Goal: Task Accomplishment & Management: Use online tool/utility

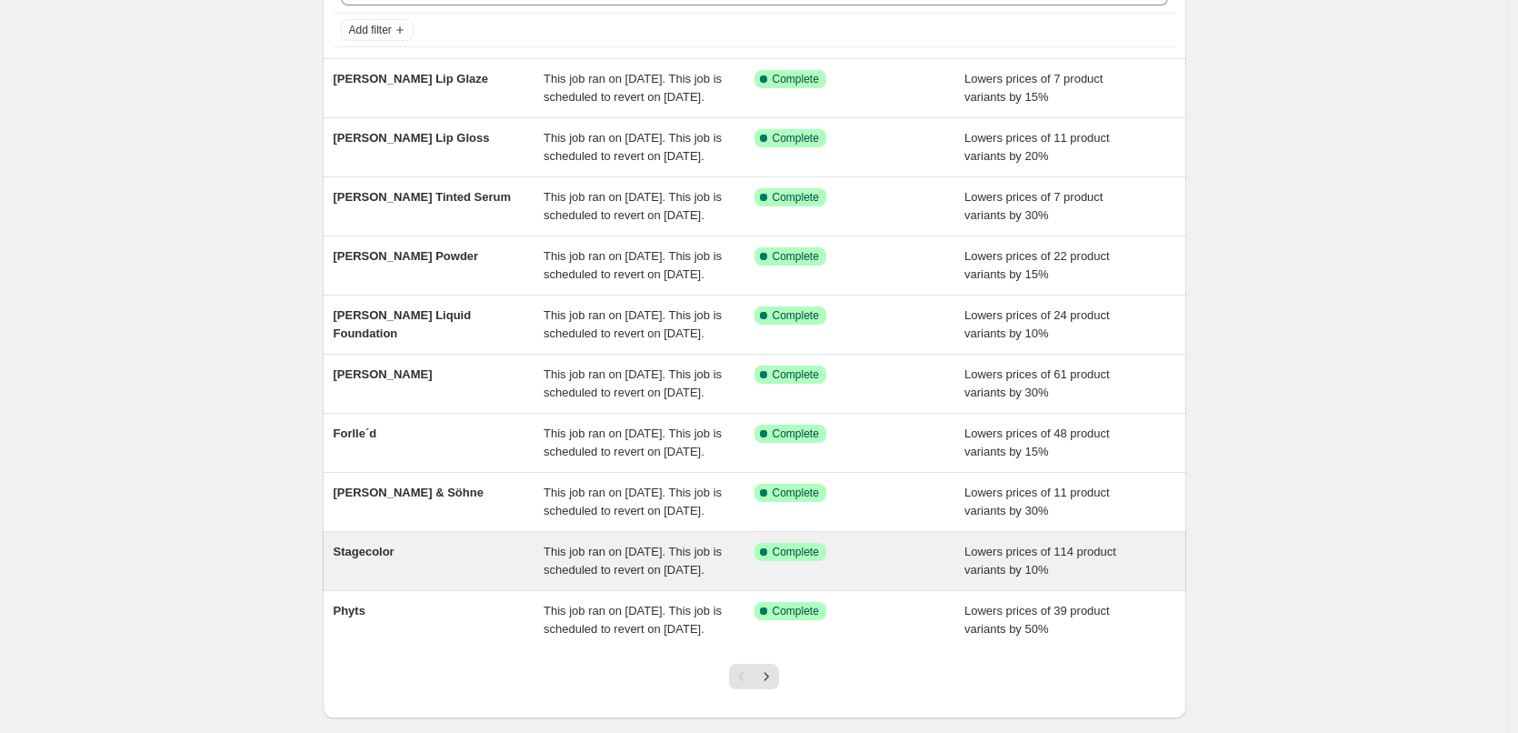
scroll to position [385, 0]
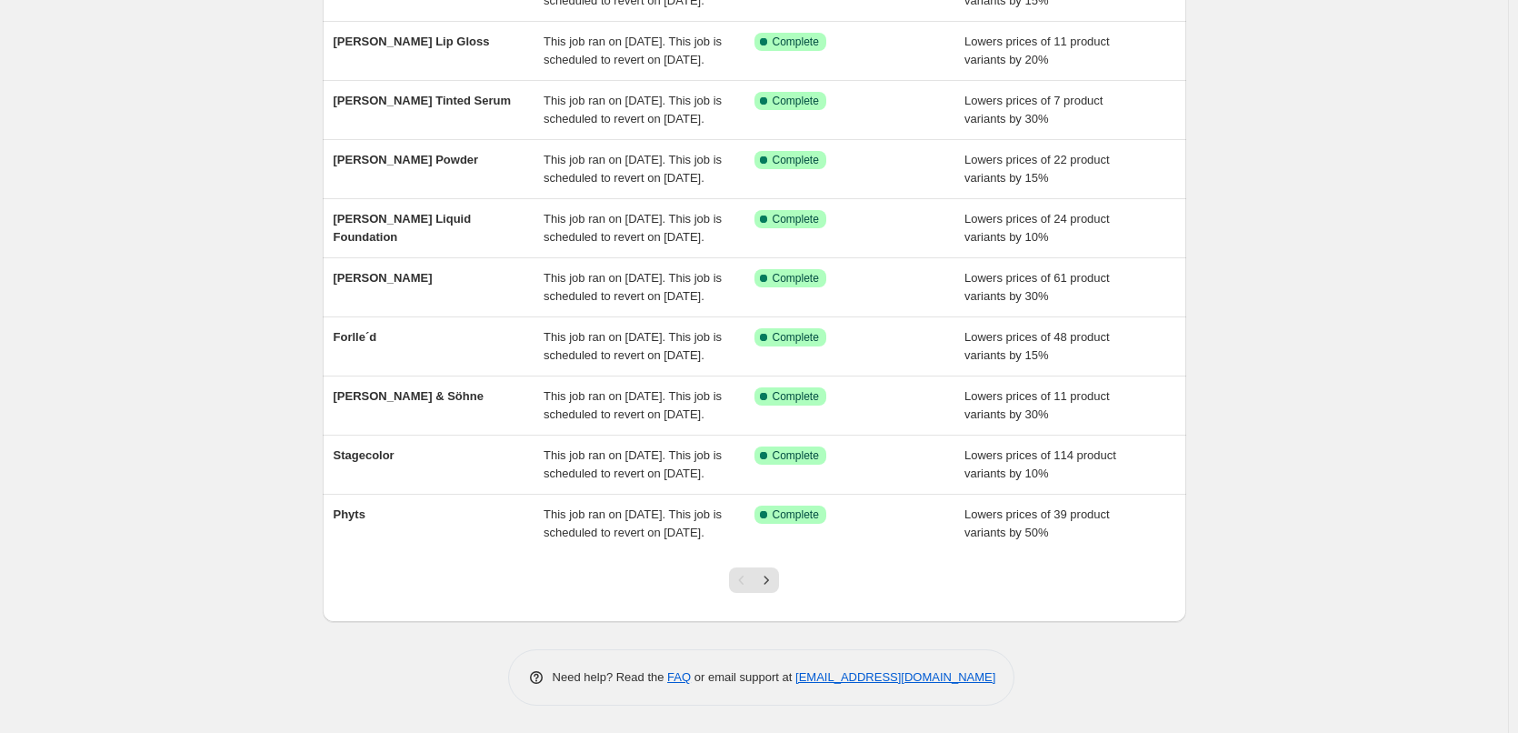
click at [774, 565] on div at bounding box center [754, 587] width 74 height 69
click at [774, 573] on icon "Next" at bounding box center [766, 580] width 18 height 18
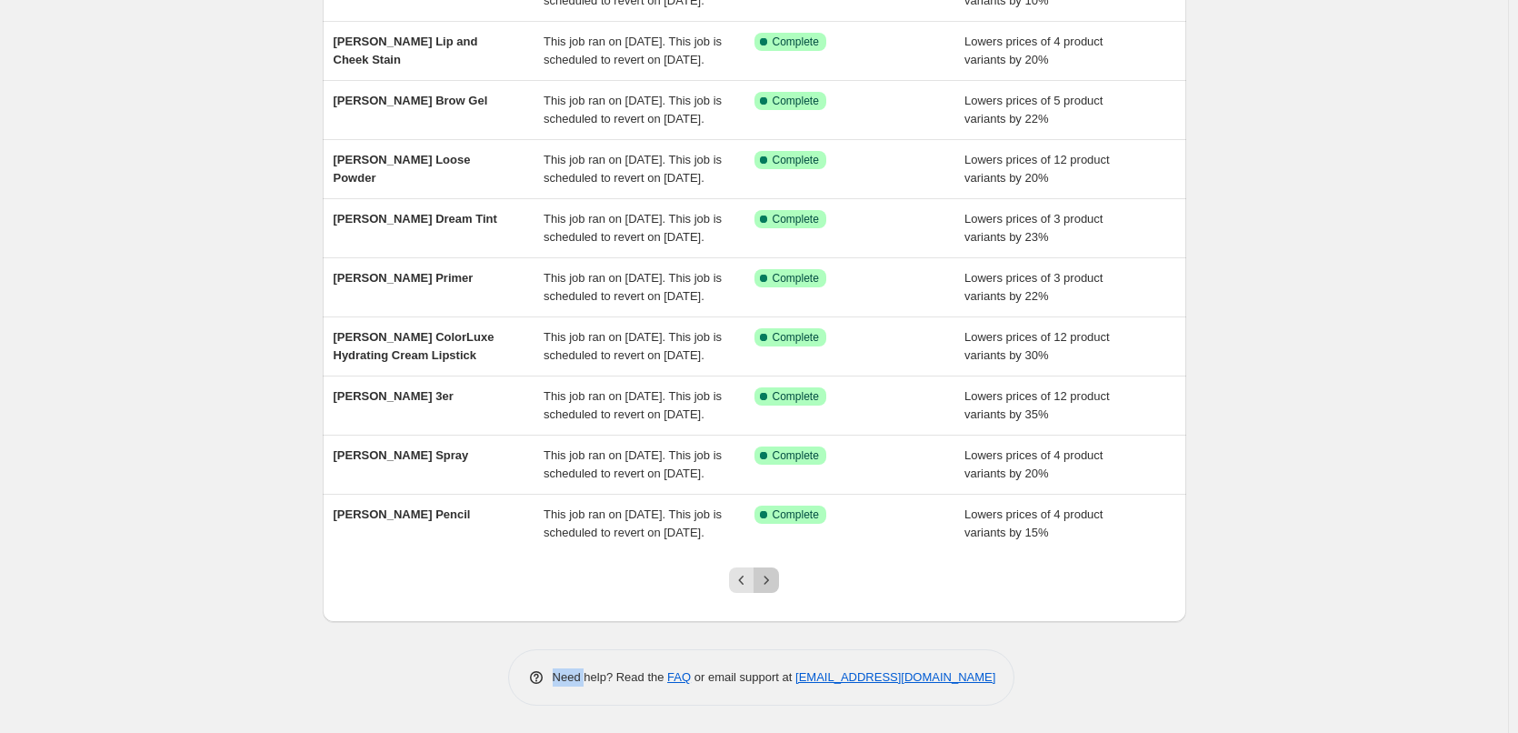
click at [774, 573] on icon "Next" at bounding box center [766, 580] width 18 height 18
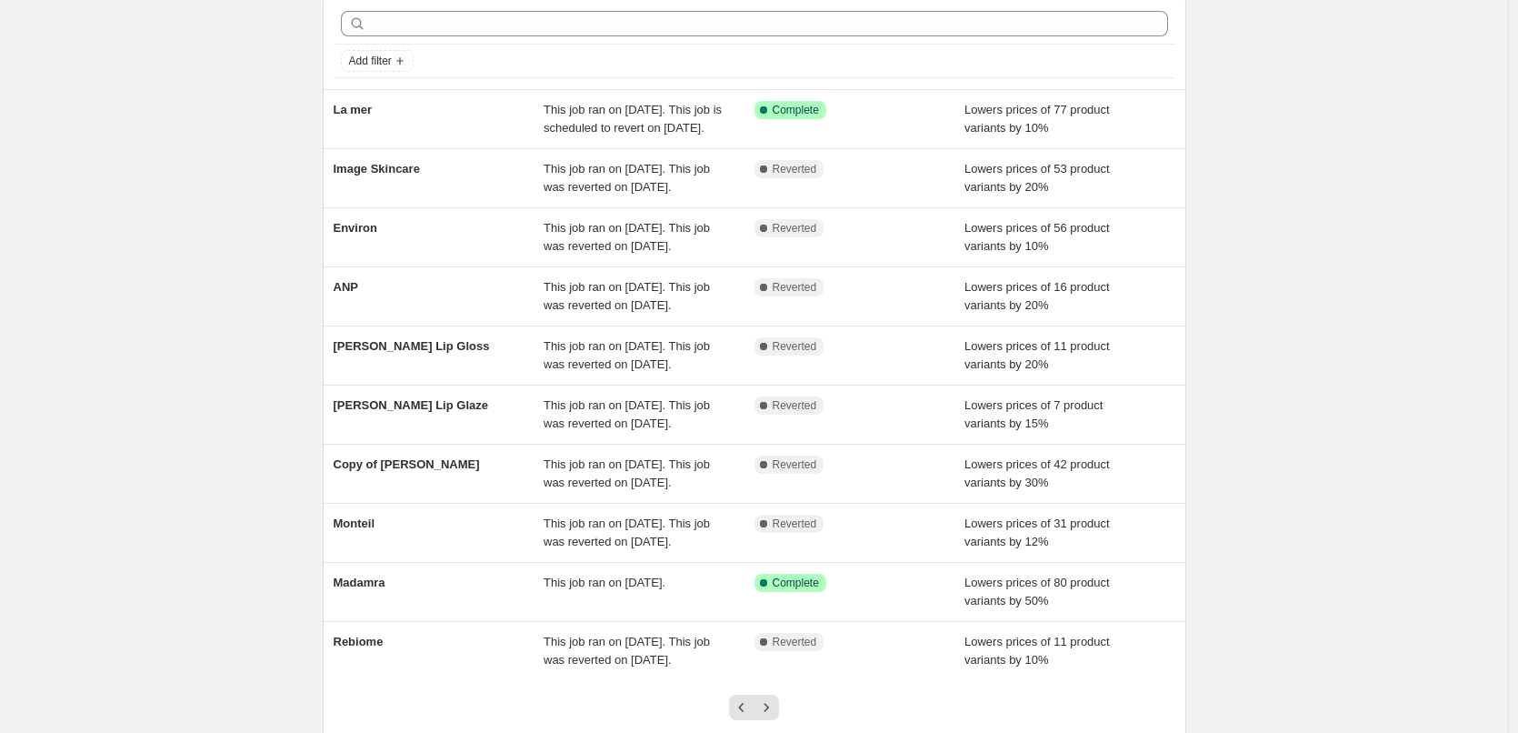
scroll to position [349, 0]
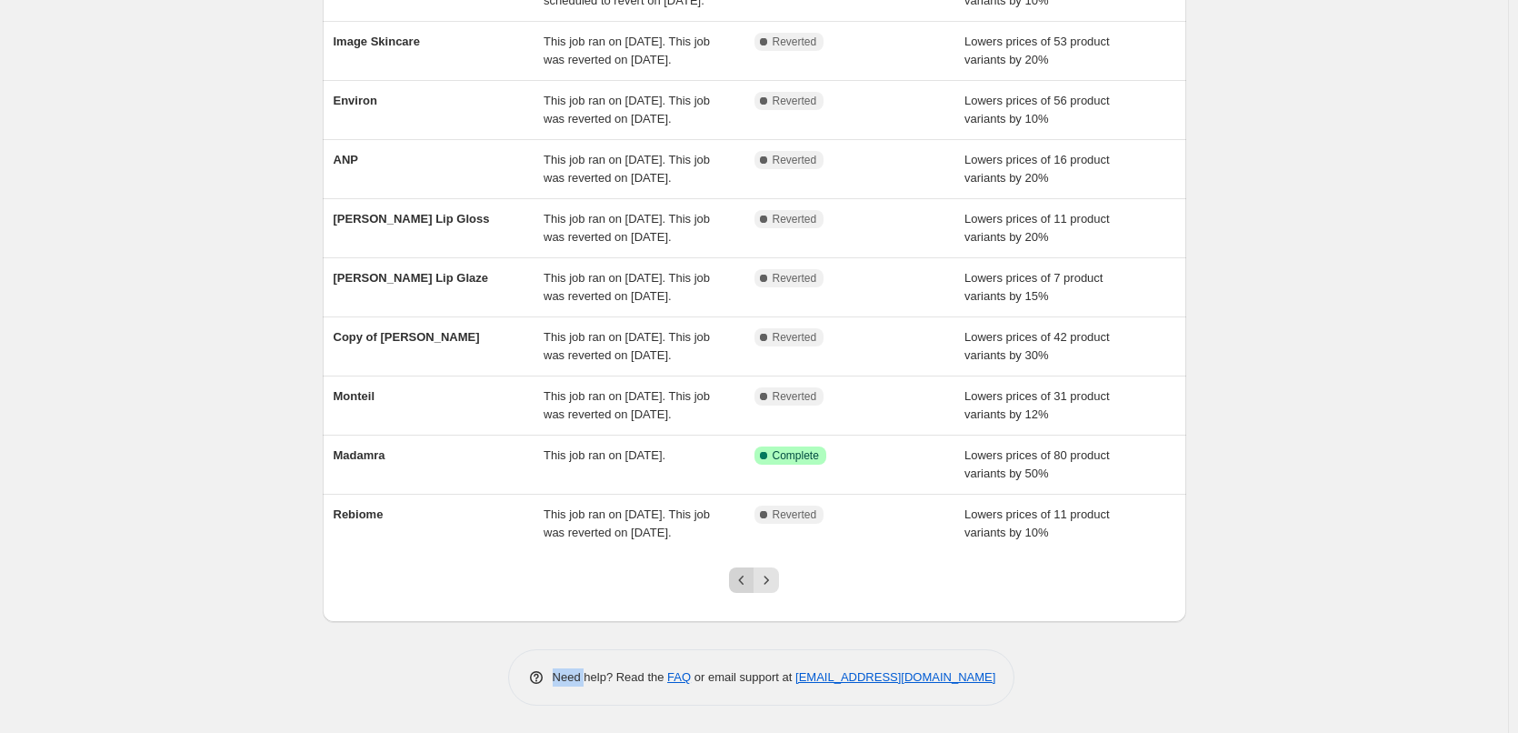
click at [749, 576] on icon "Previous" at bounding box center [742, 580] width 18 height 18
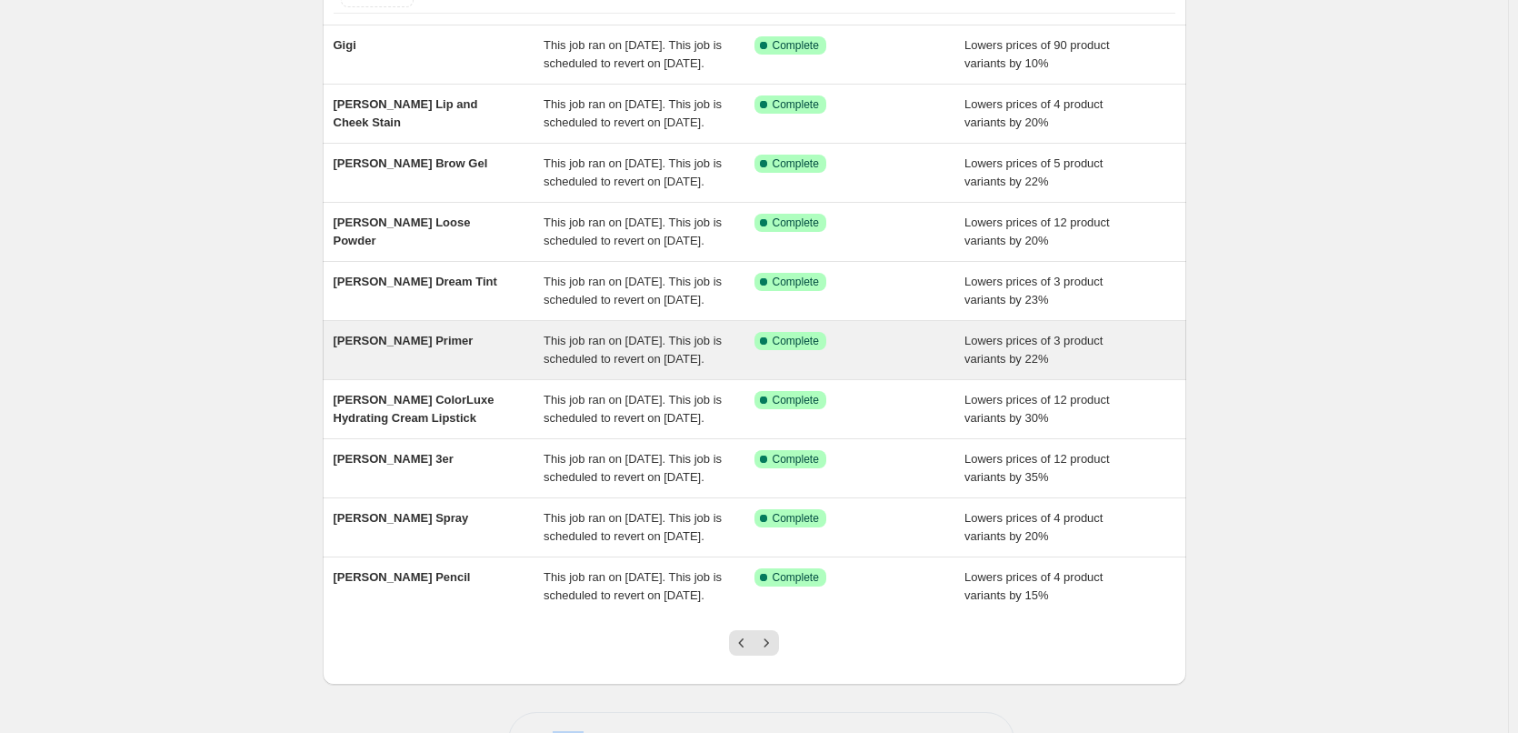
scroll to position [385, 0]
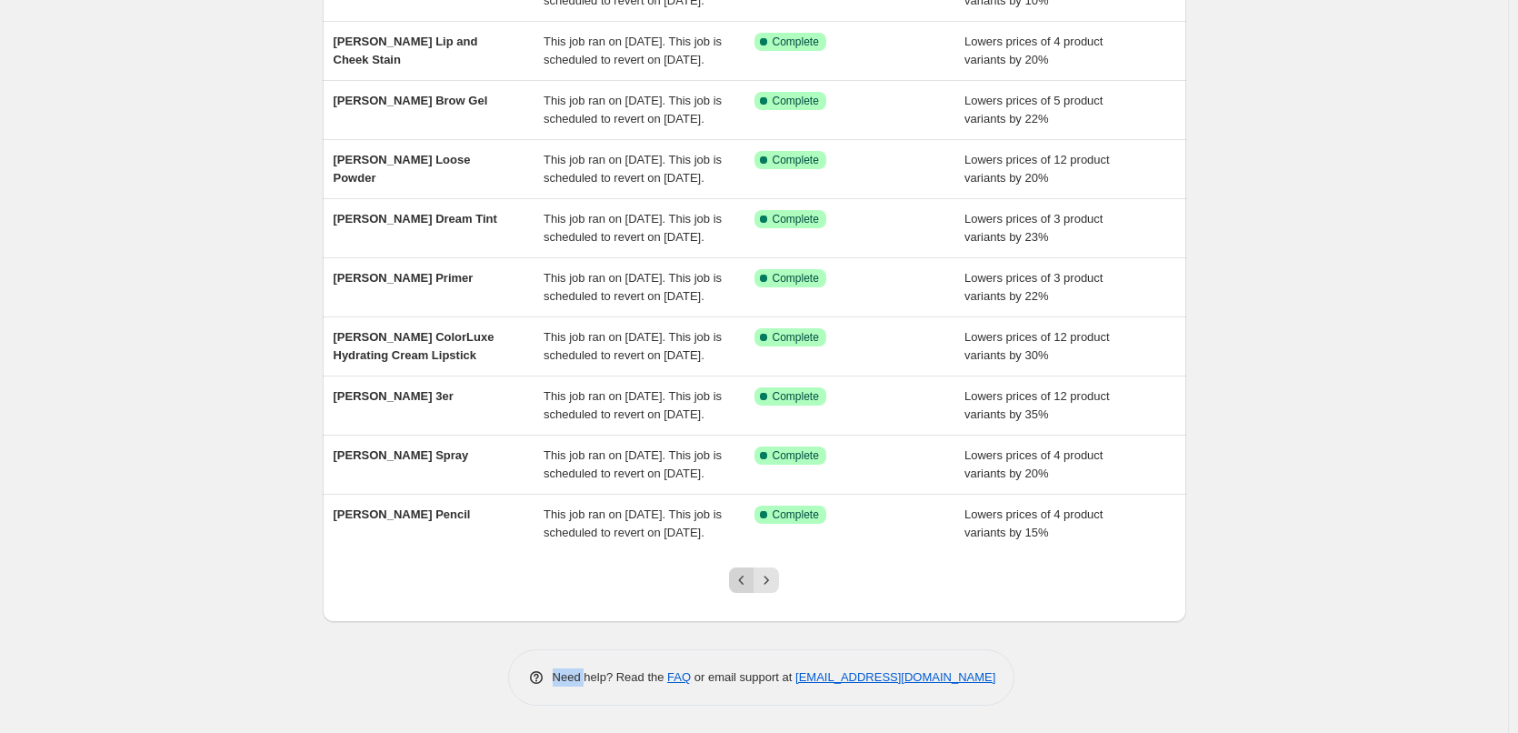
click at [741, 587] on icon "Previous" at bounding box center [742, 580] width 18 height 18
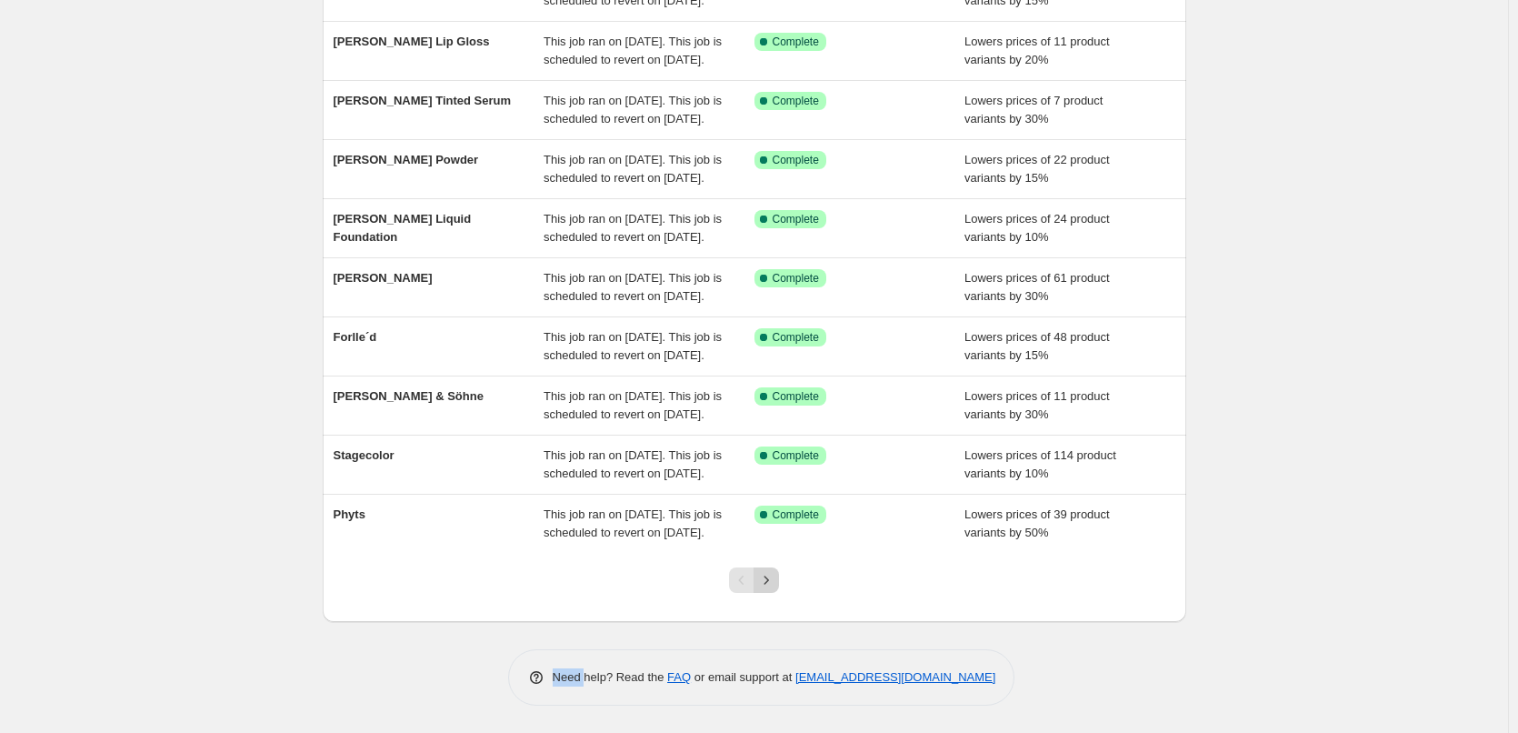
click at [773, 583] on icon "Next" at bounding box center [766, 580] width 18 height 18
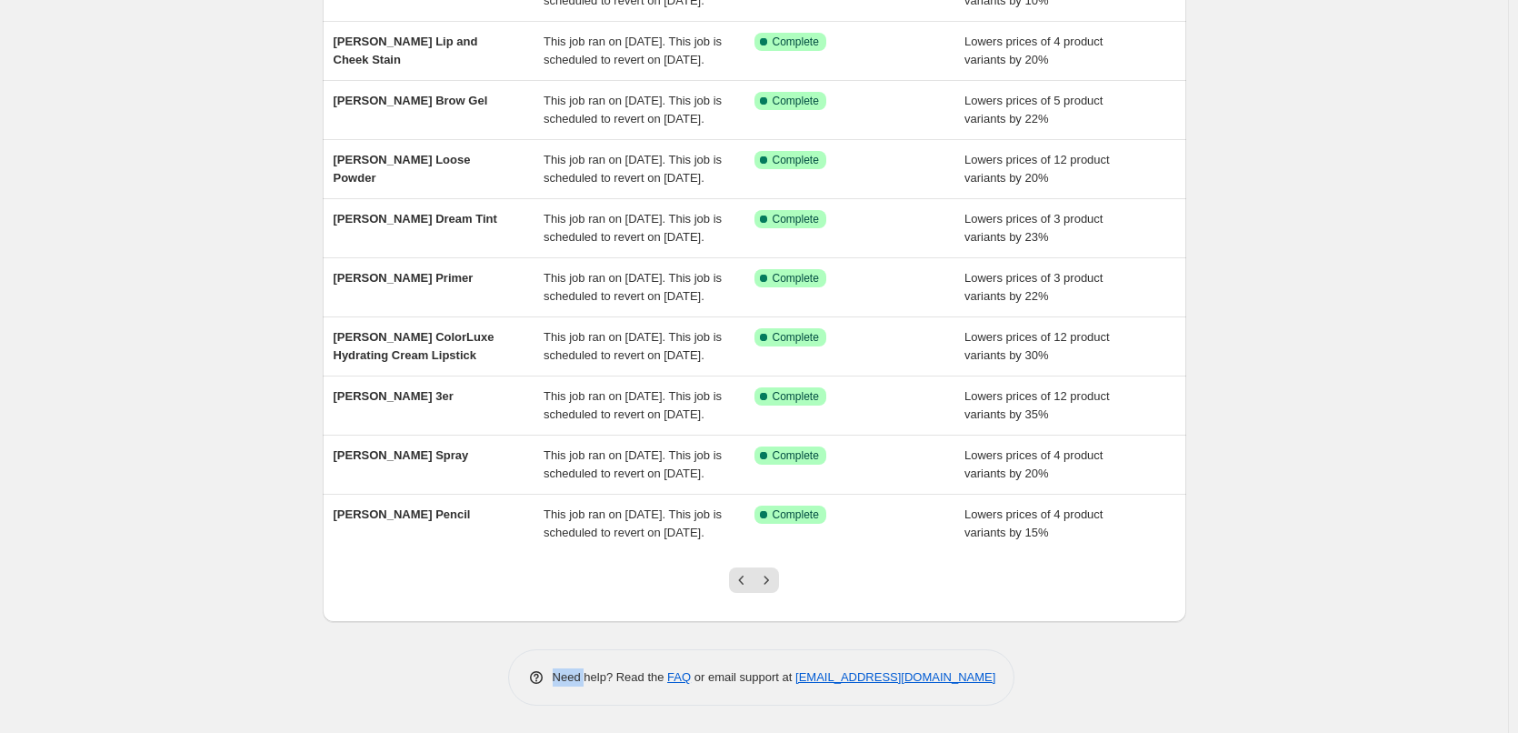
click at [773, 583] on icon "Next" at bounding box center [766, 580] width 18 height 18
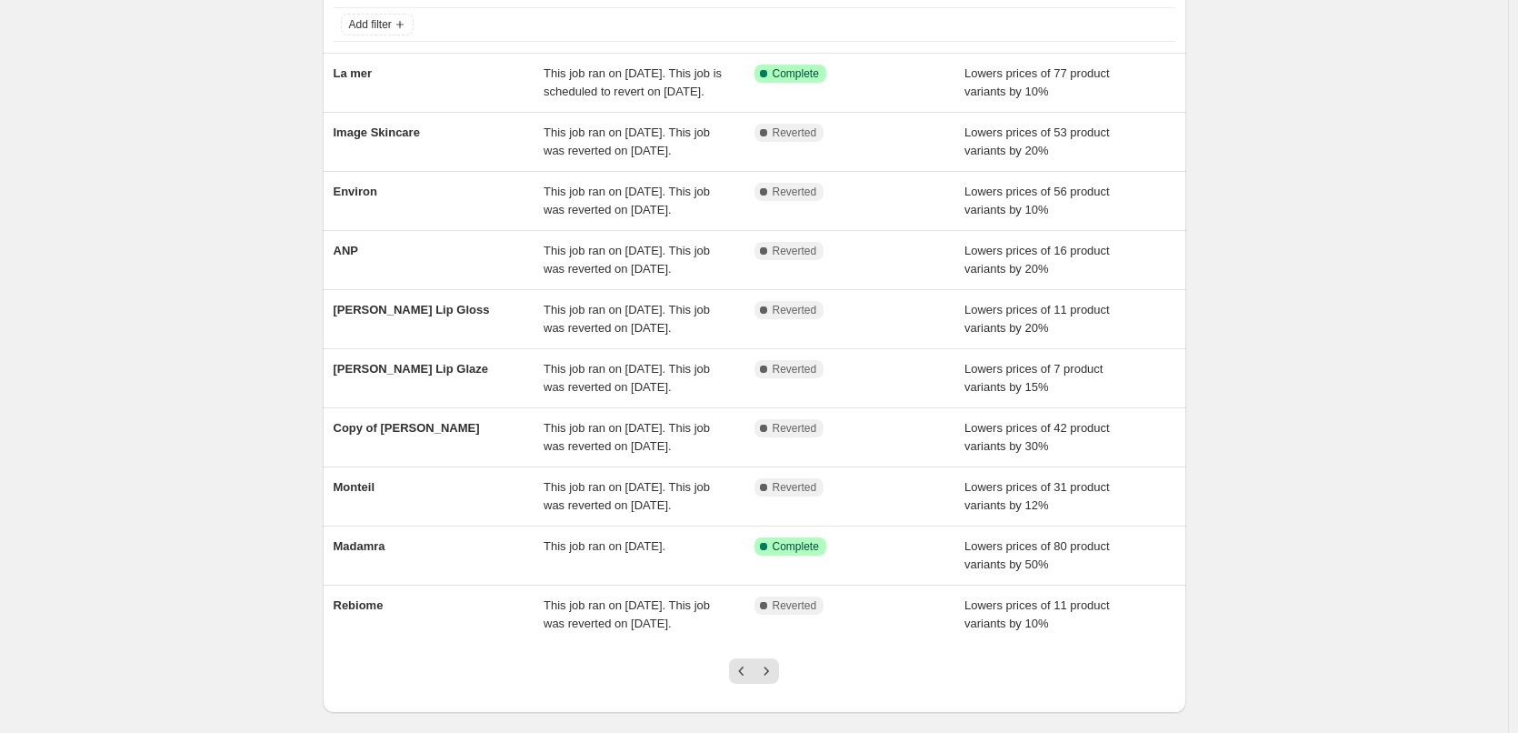
scroll to position [182, 0]
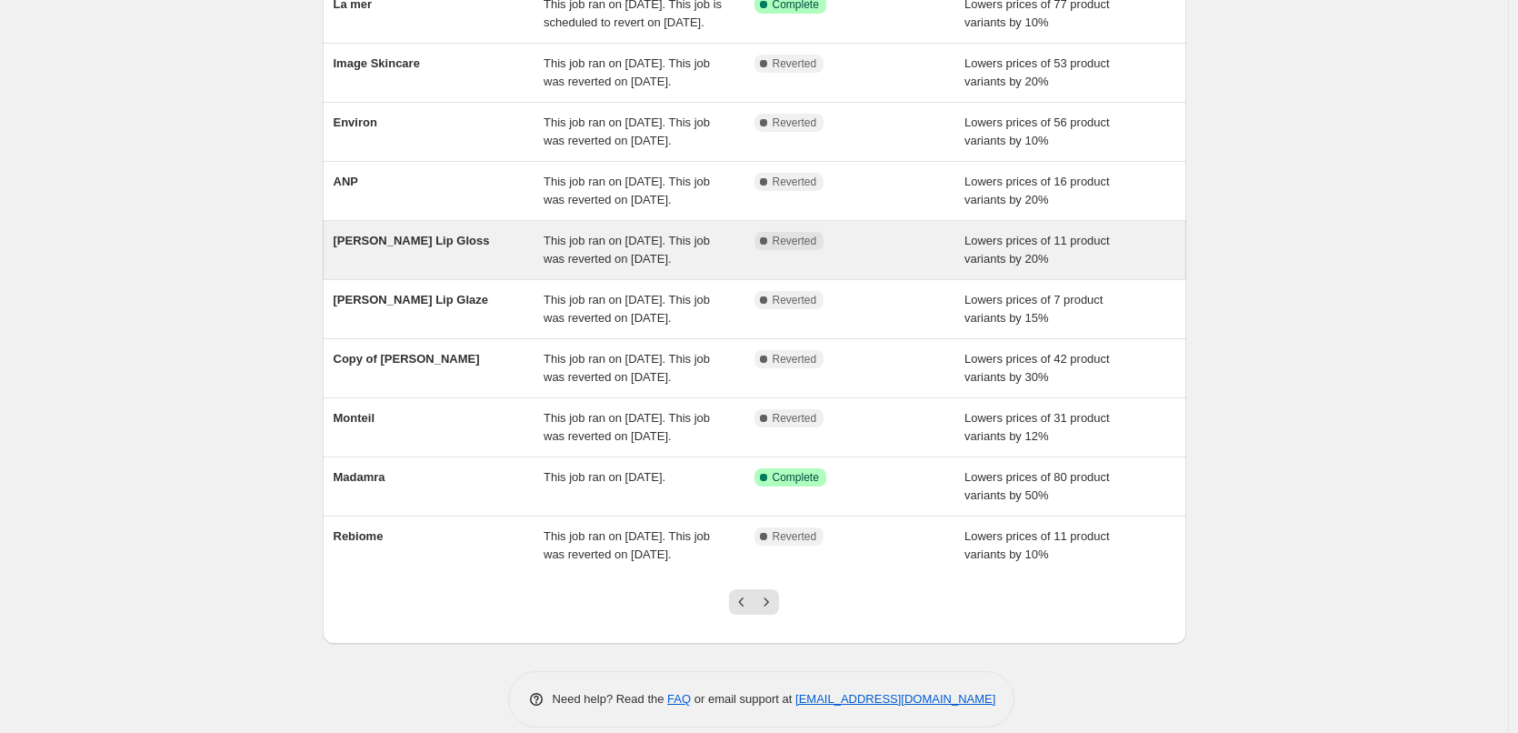
click at [420, 247] on span "[PERSON_NAME] Lip Gloss" at bounding box center [412, 241] width 156 height 14
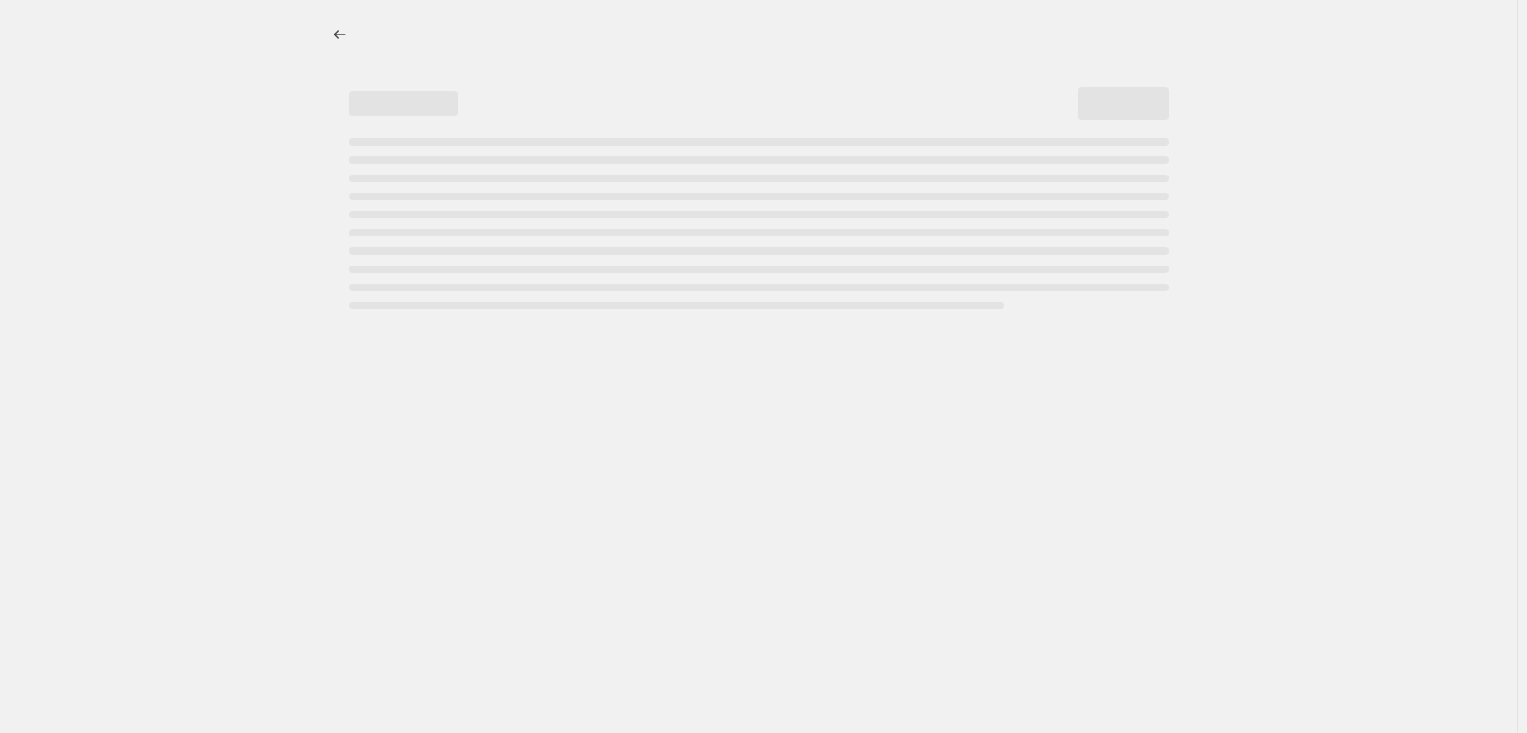
select select "percentage"
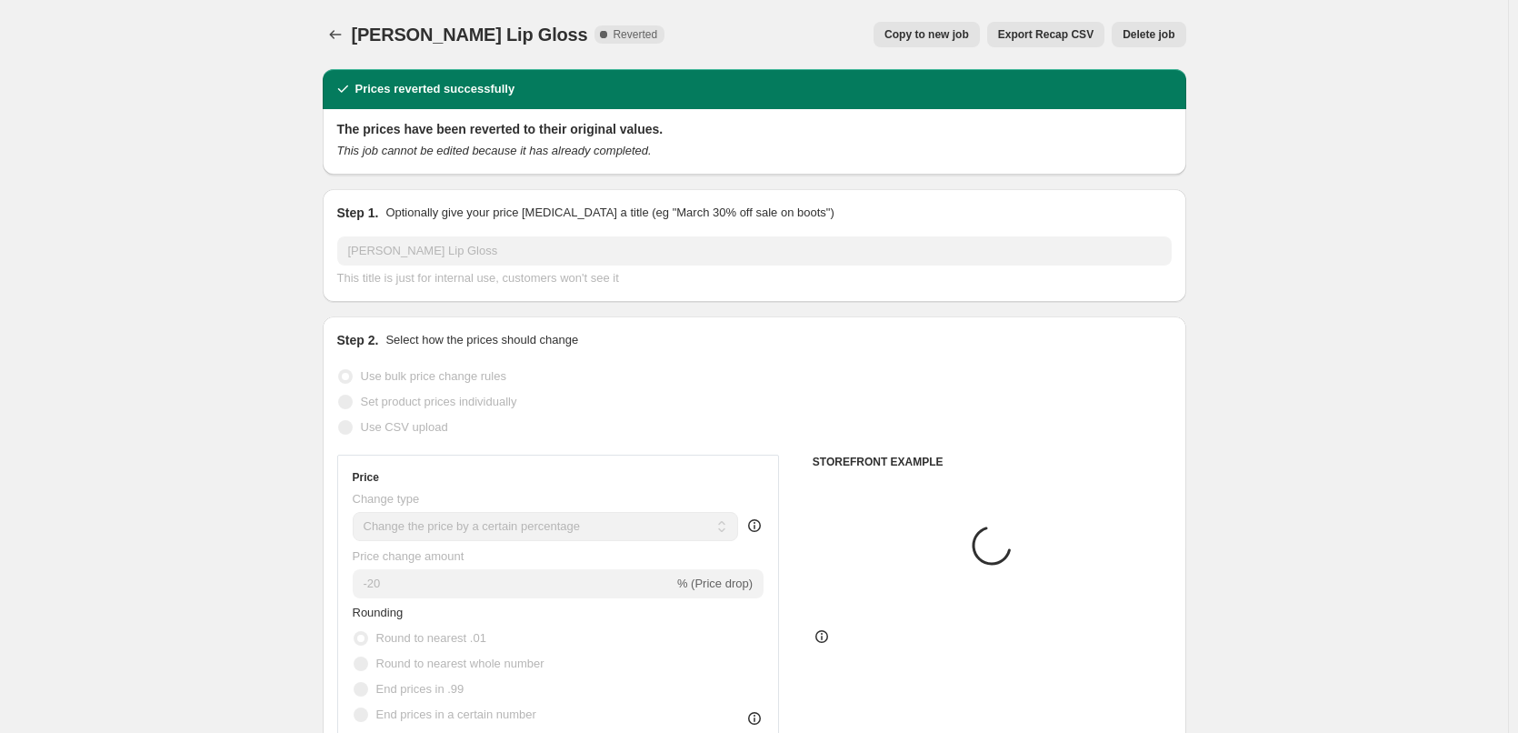
select select "tag"
select select "vendor"
click at [1161, 28] on span "Delete job" at bounding box center [1148, 34] width 52 height 15
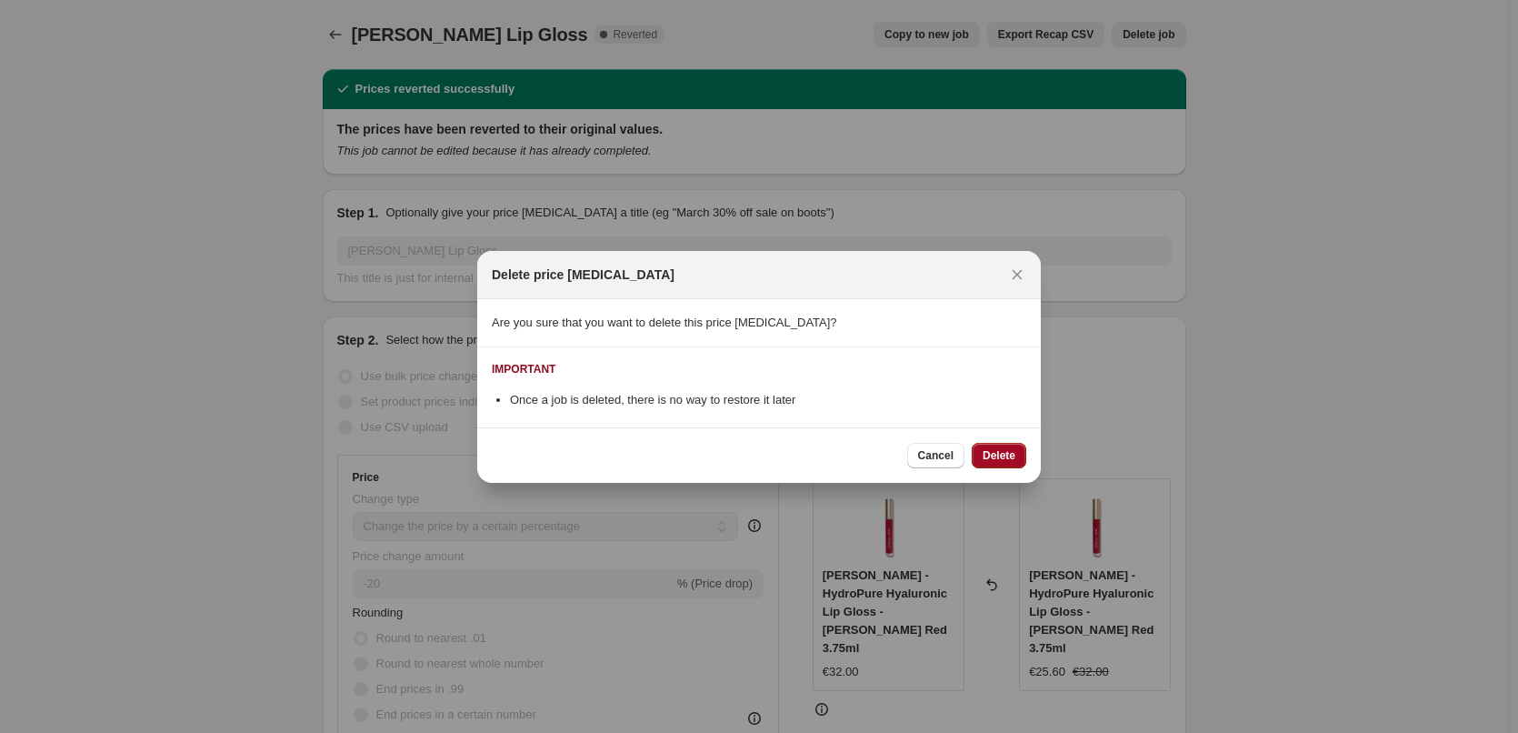
click at [1012, 443] on button "Delete" at bounding box center [999, 455] width 55 height 25
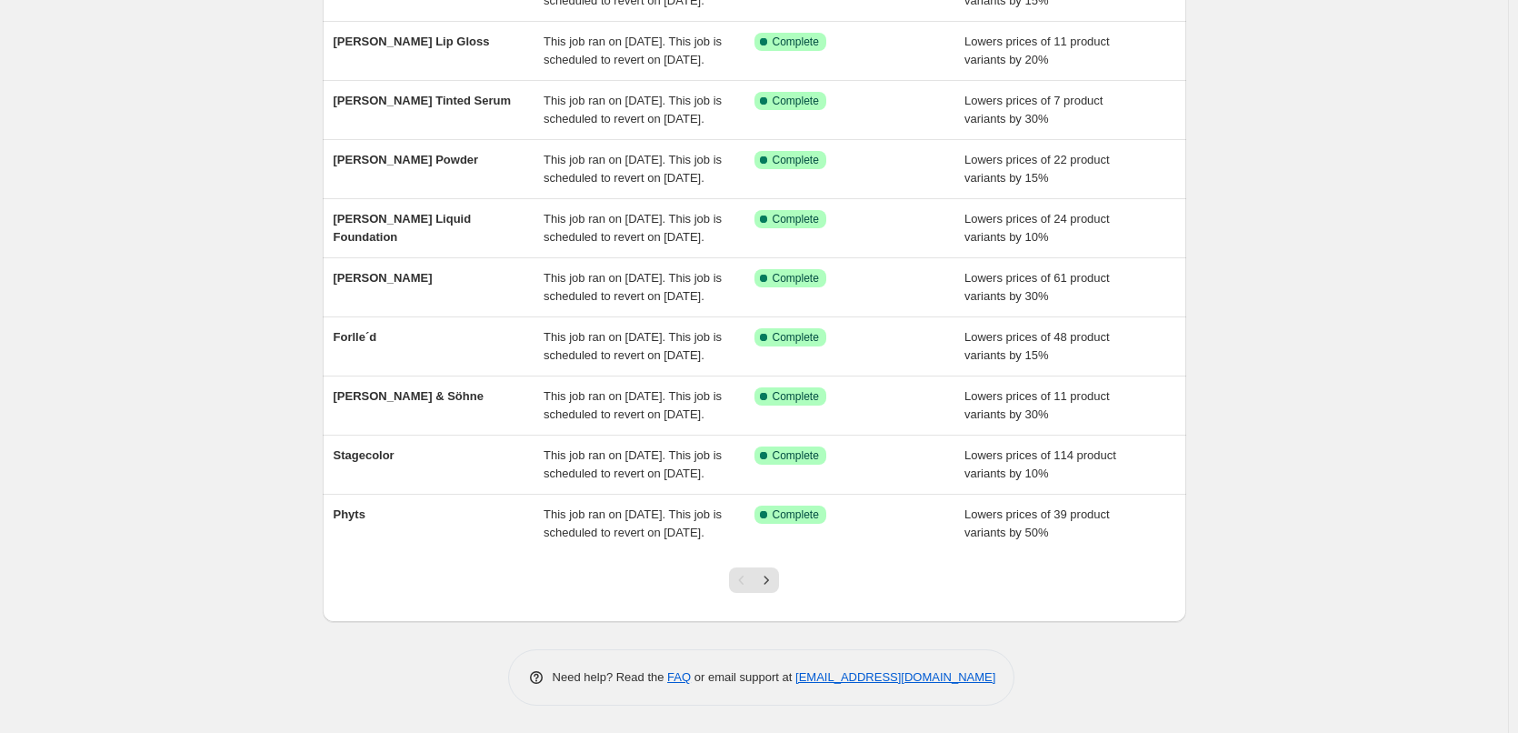
scroll to position [385, 0]
click at [763, 593] on div at bounding box center [754, 587] width 74 height 69
click at [769, 583] on icon "Next" at bounding box center [766, 579] width 5 height 8
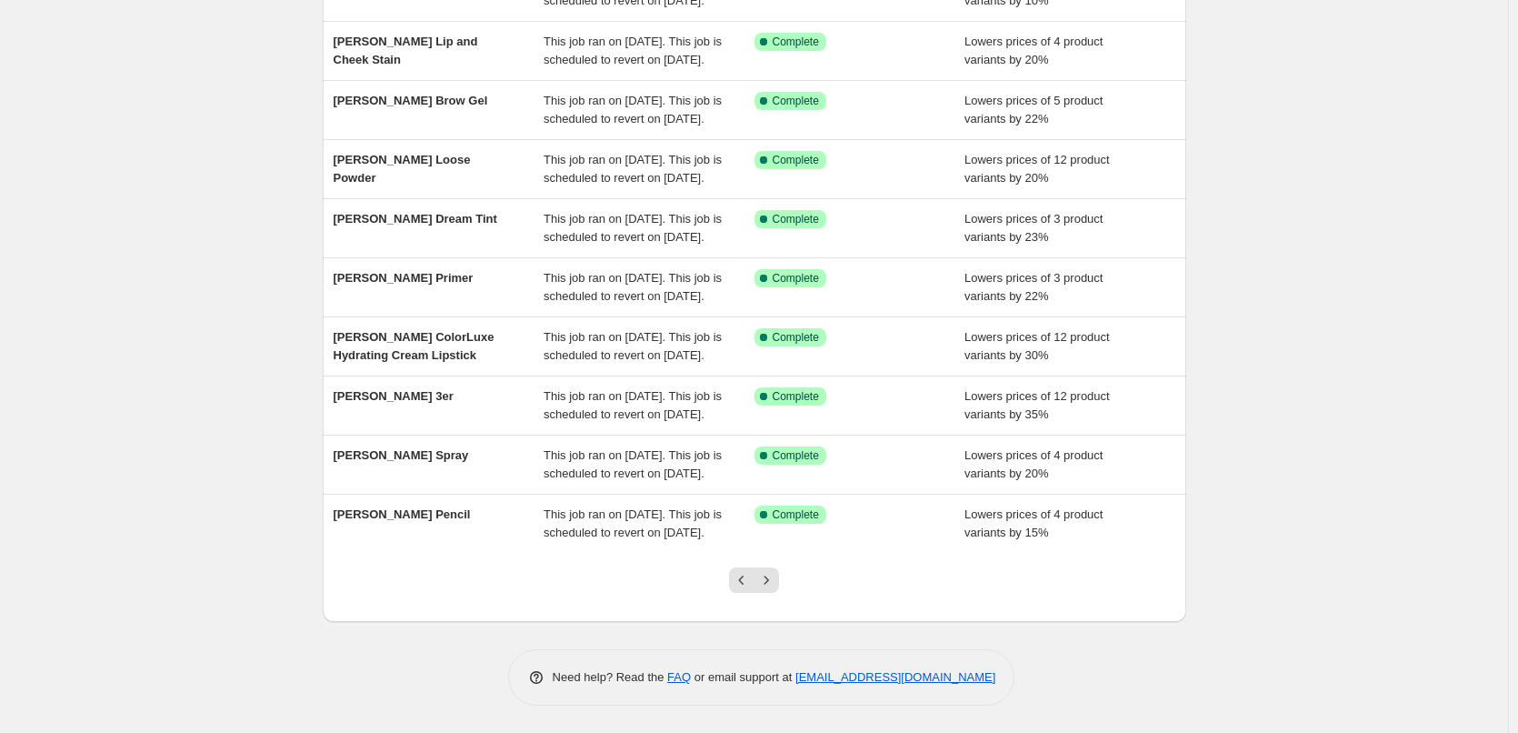
click at [769, 583] on icon "Next" at bounding box center [766, 579] width 5 height 8
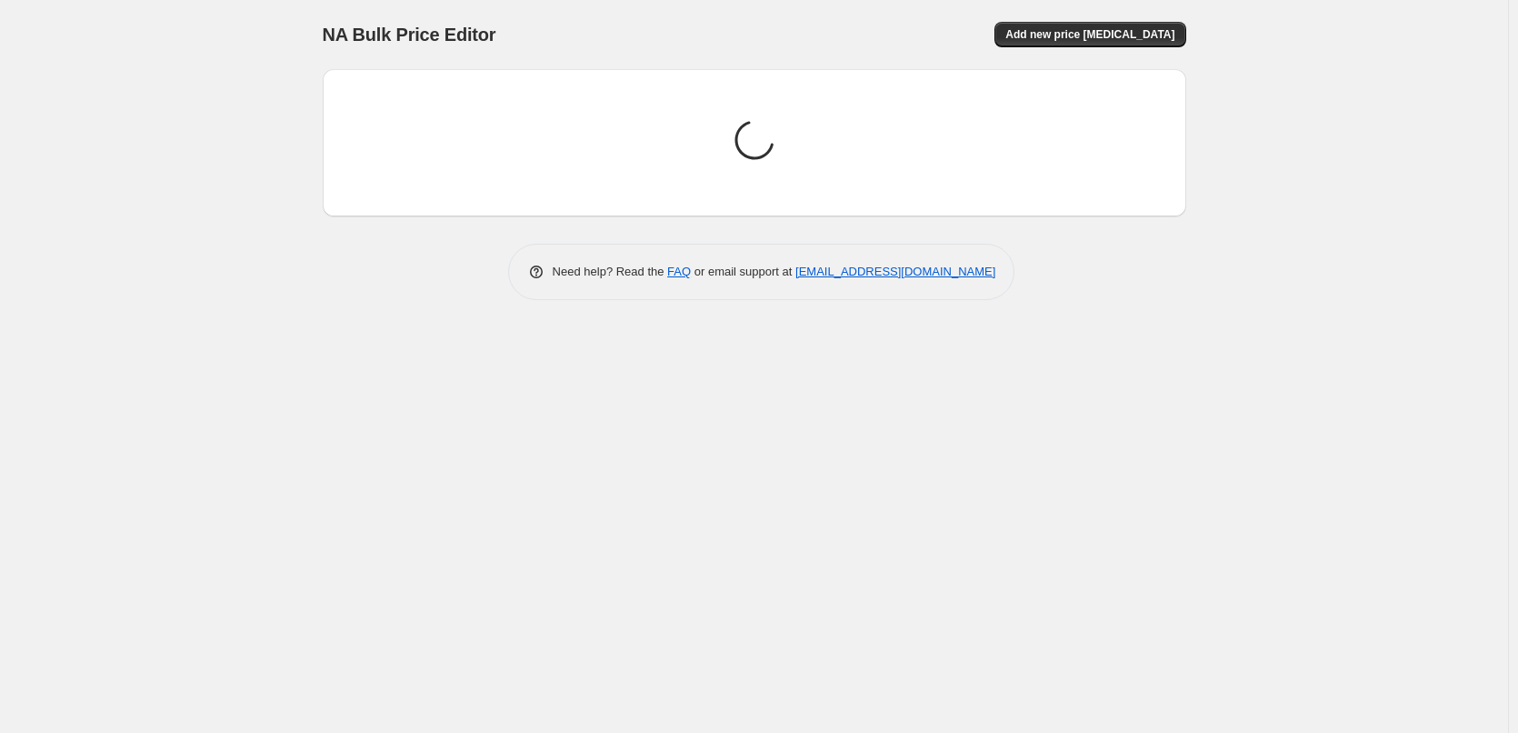
scroll to position [0, 0]
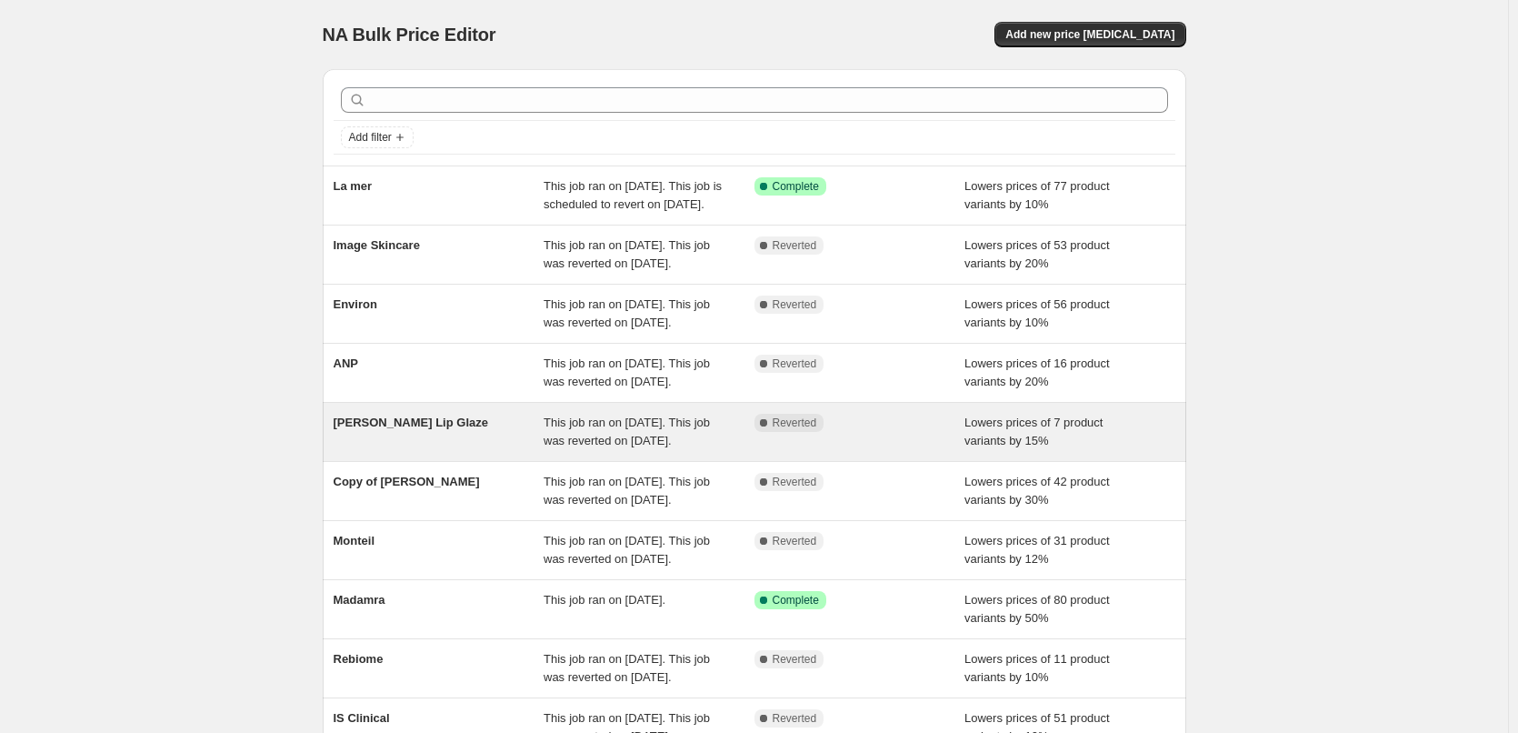
click at [444, 450] on div "[PERSON_NAME] Lip Glaze" at bounding box center [439, 432] width 211 height 36
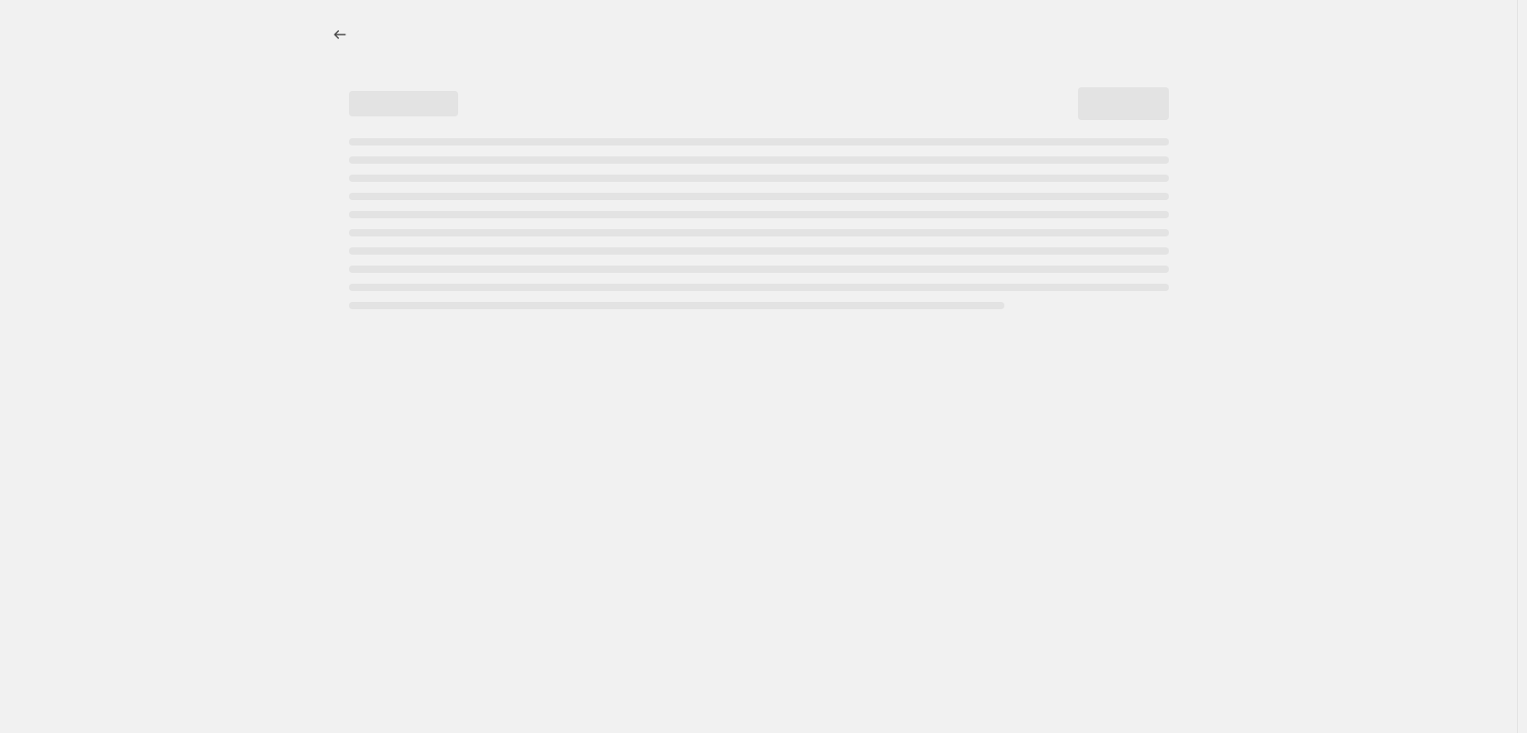
select select "percentage"
select select "tag"
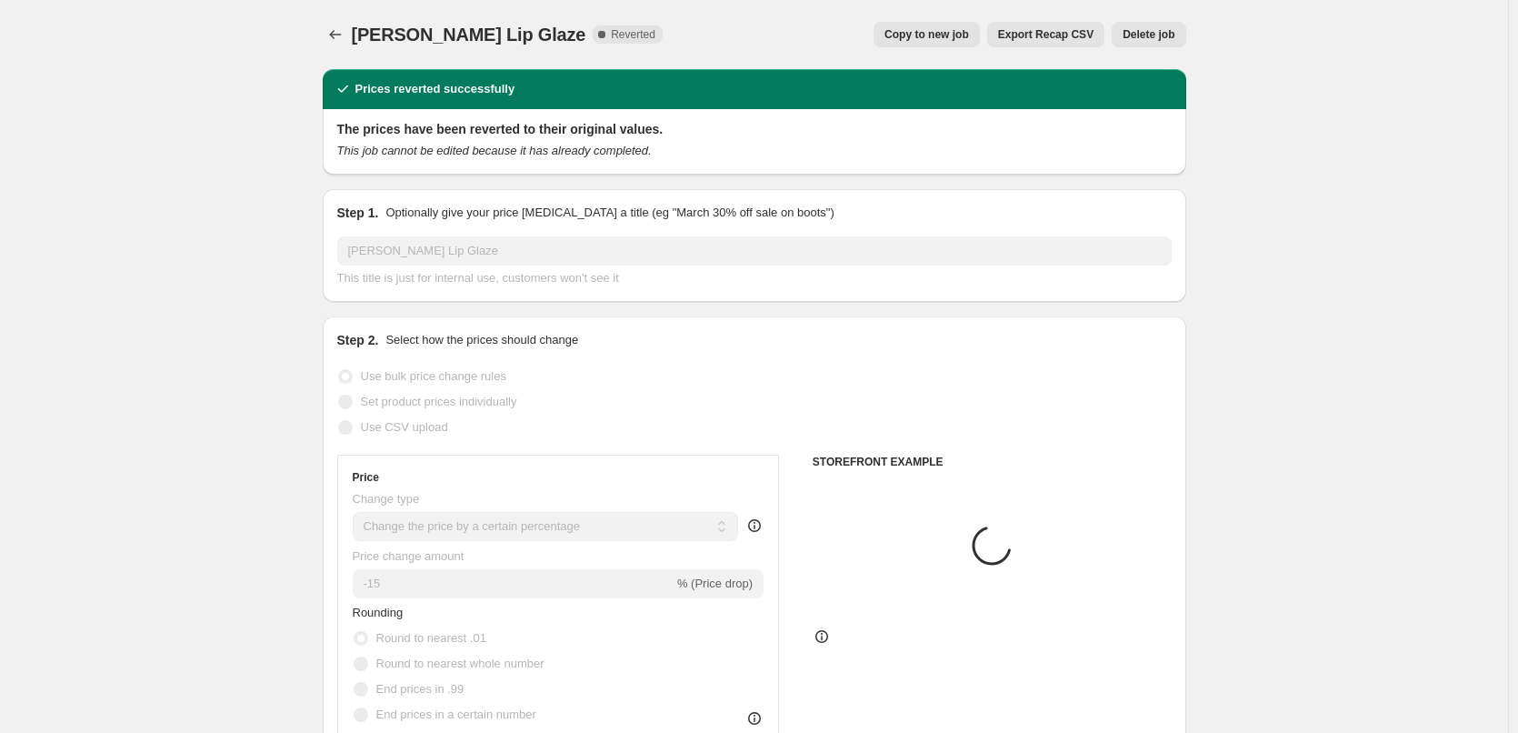
click at [1160, 44] on button "Delete job" at bounding box center [1149, 34] width 74 height 25
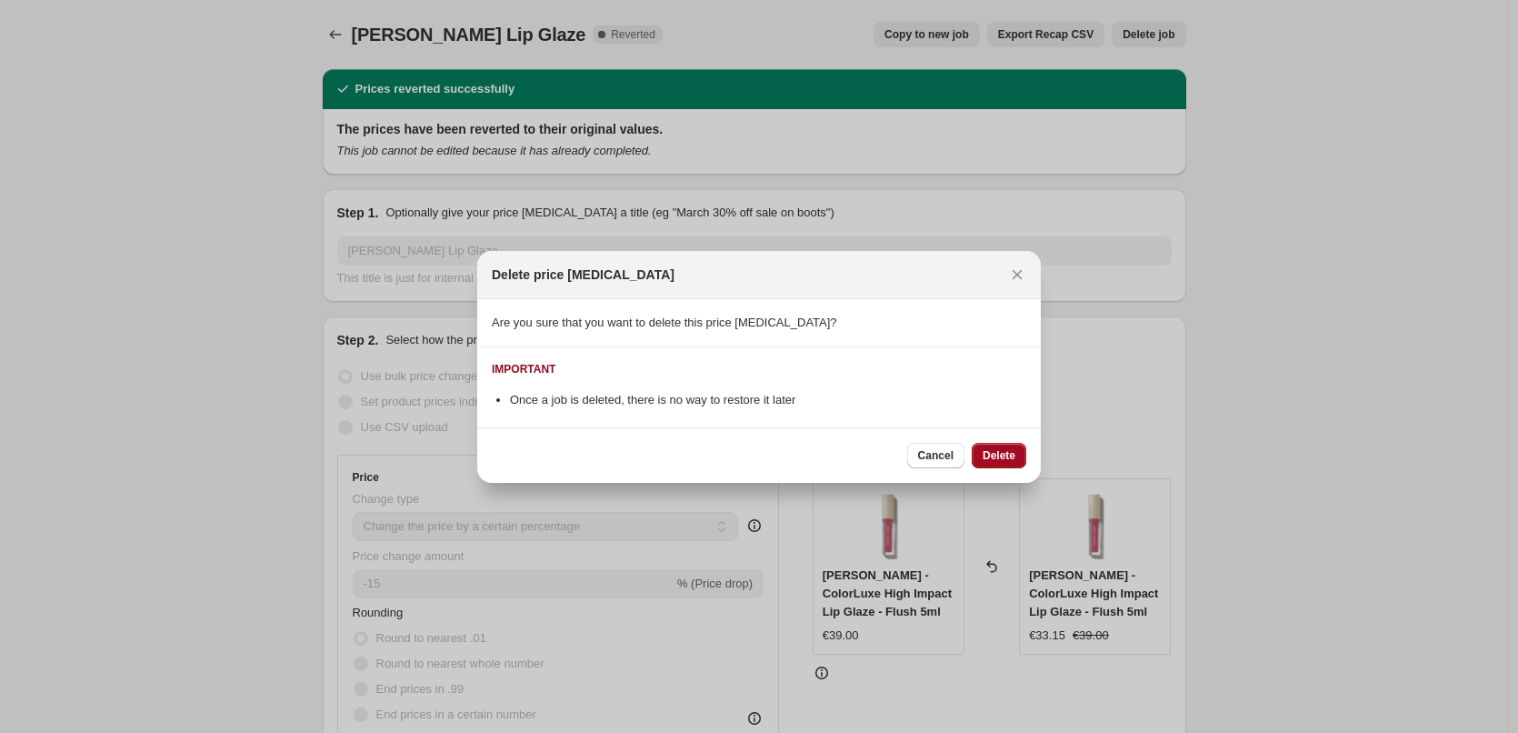
click at [980, 450] on button "Delete" at bounding box center [999, 455] width 55 height 25
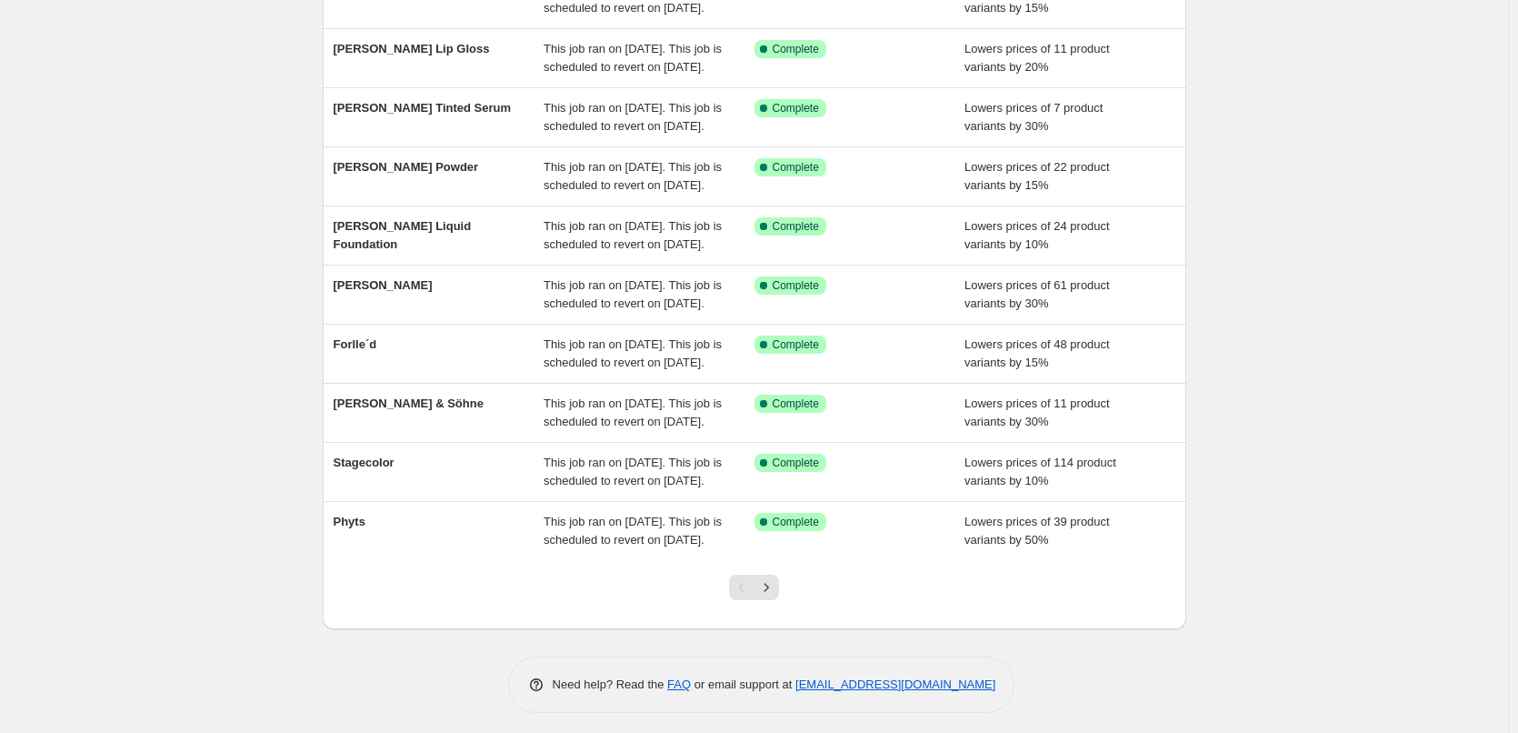
scroll to position [385, 0]
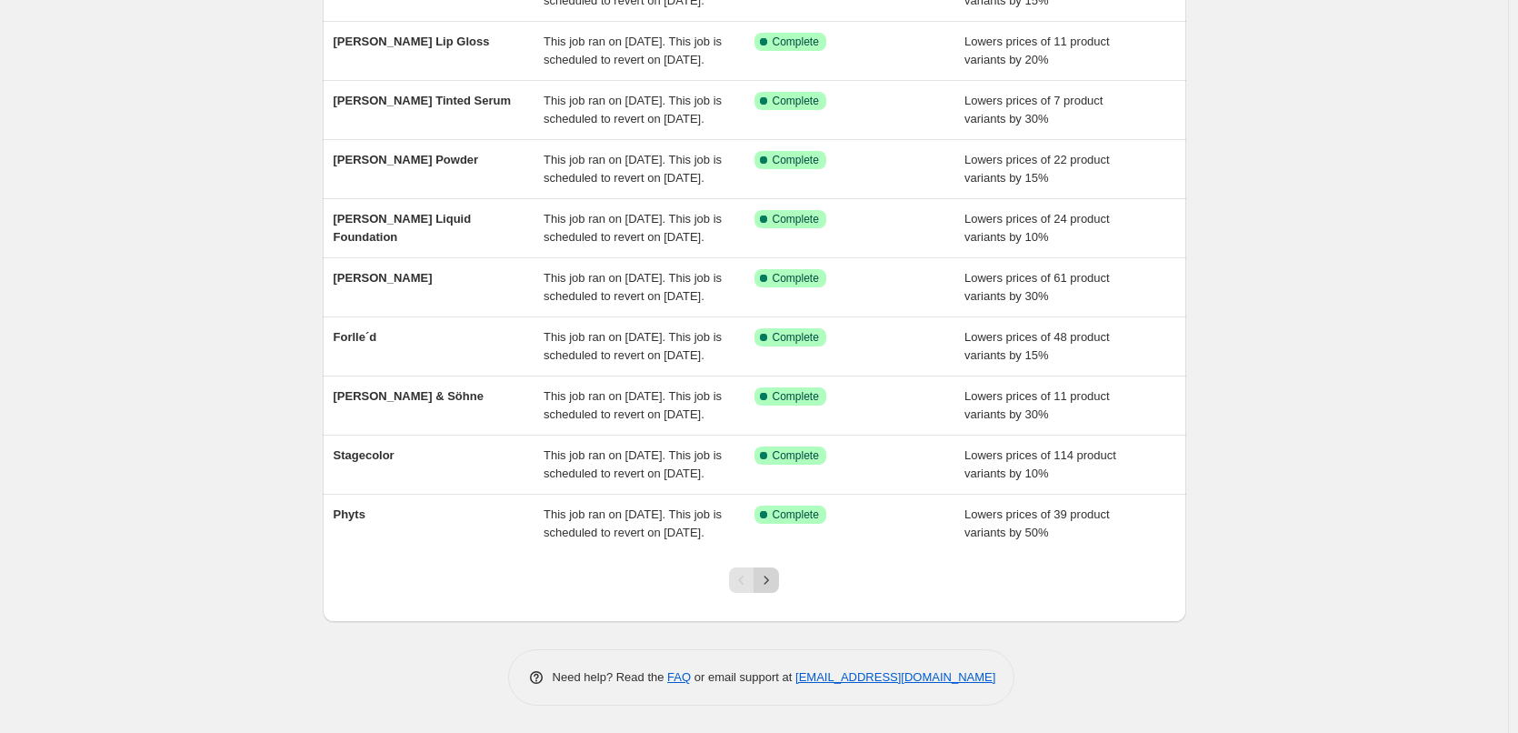
click at [763, 572] on icon "Next" at bounding box center [766, 580] width 18 height 18
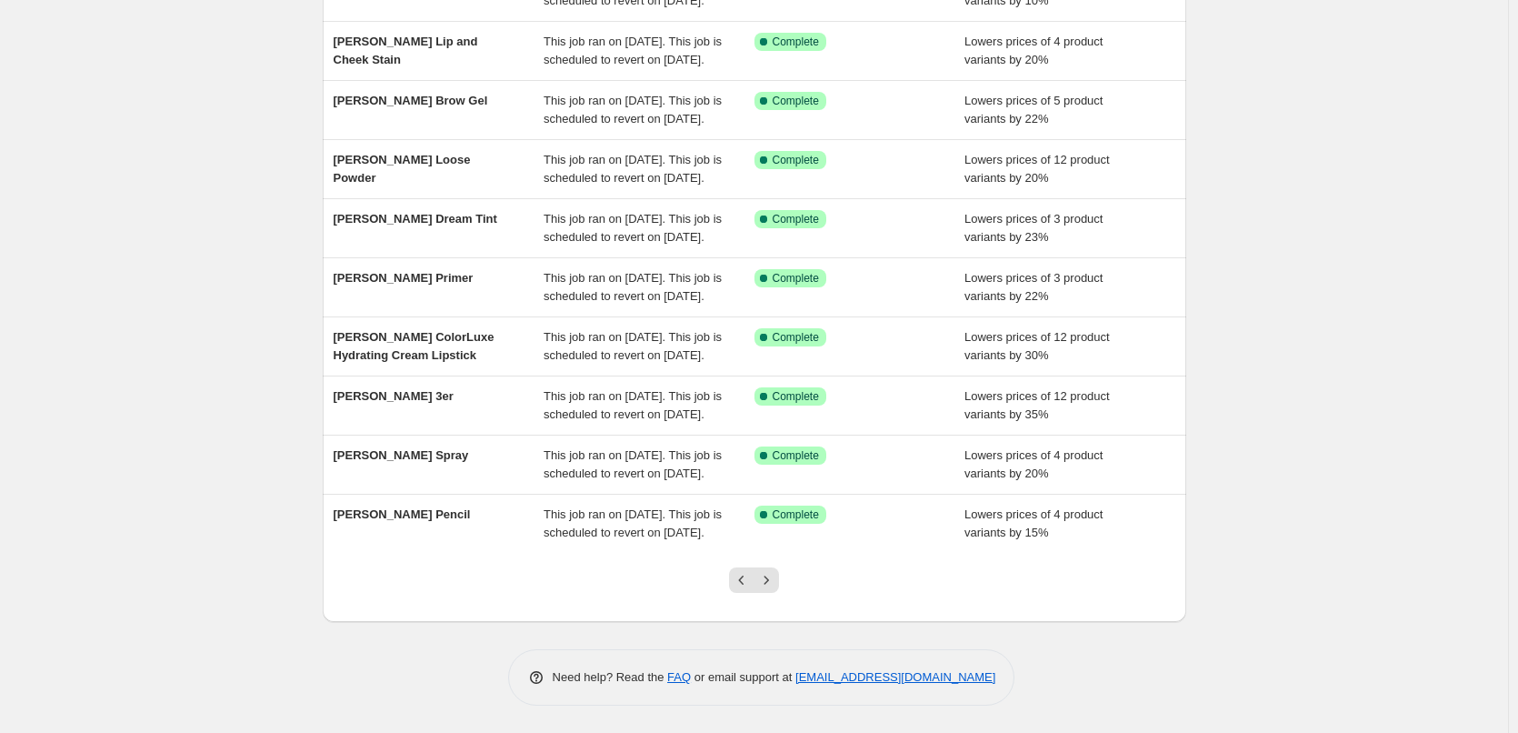
click at [763, 572] on icon "Next" at bounding box center [766, 580] width 18 height 18
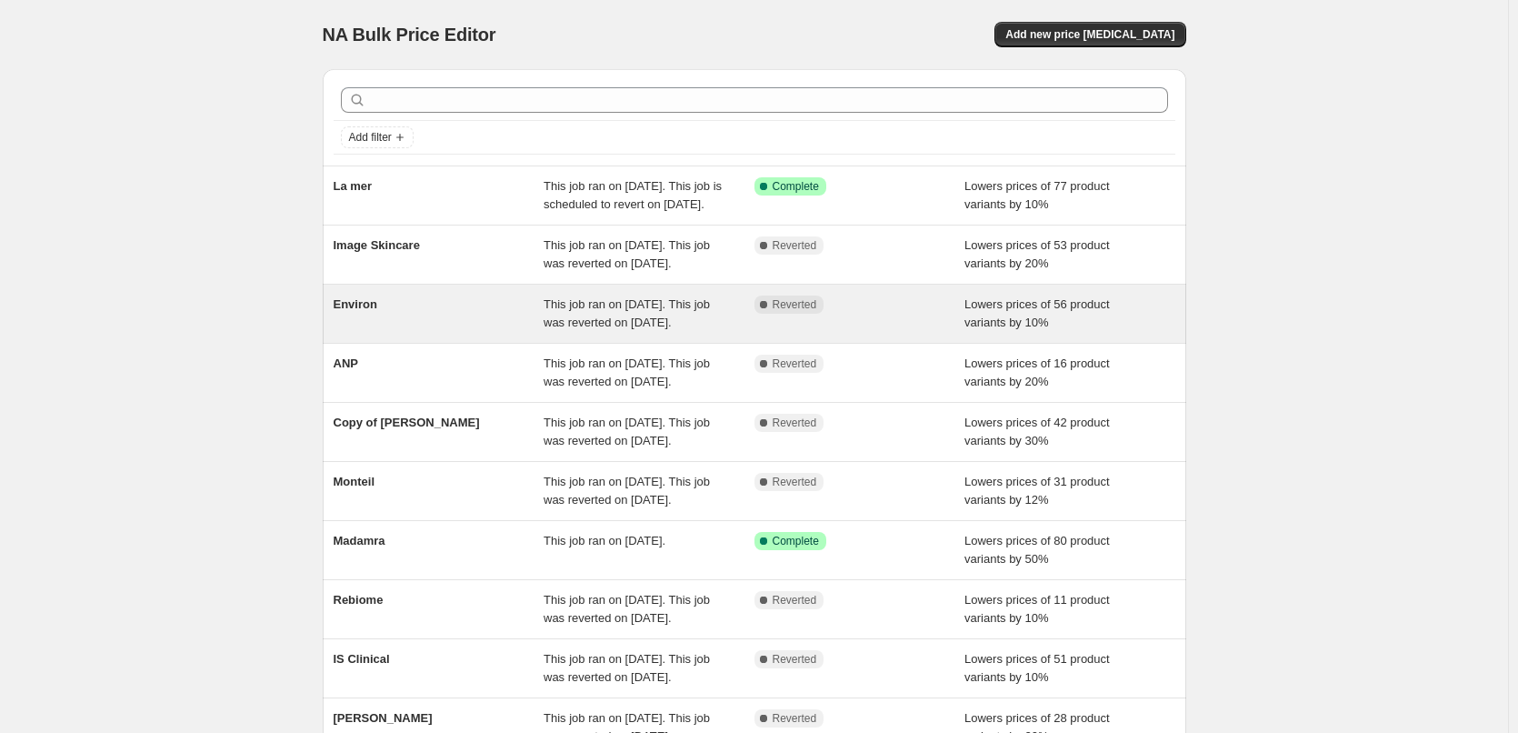
click at [350, 332] on div "Environ" at bounding box center [439, 313] width 211 height 36
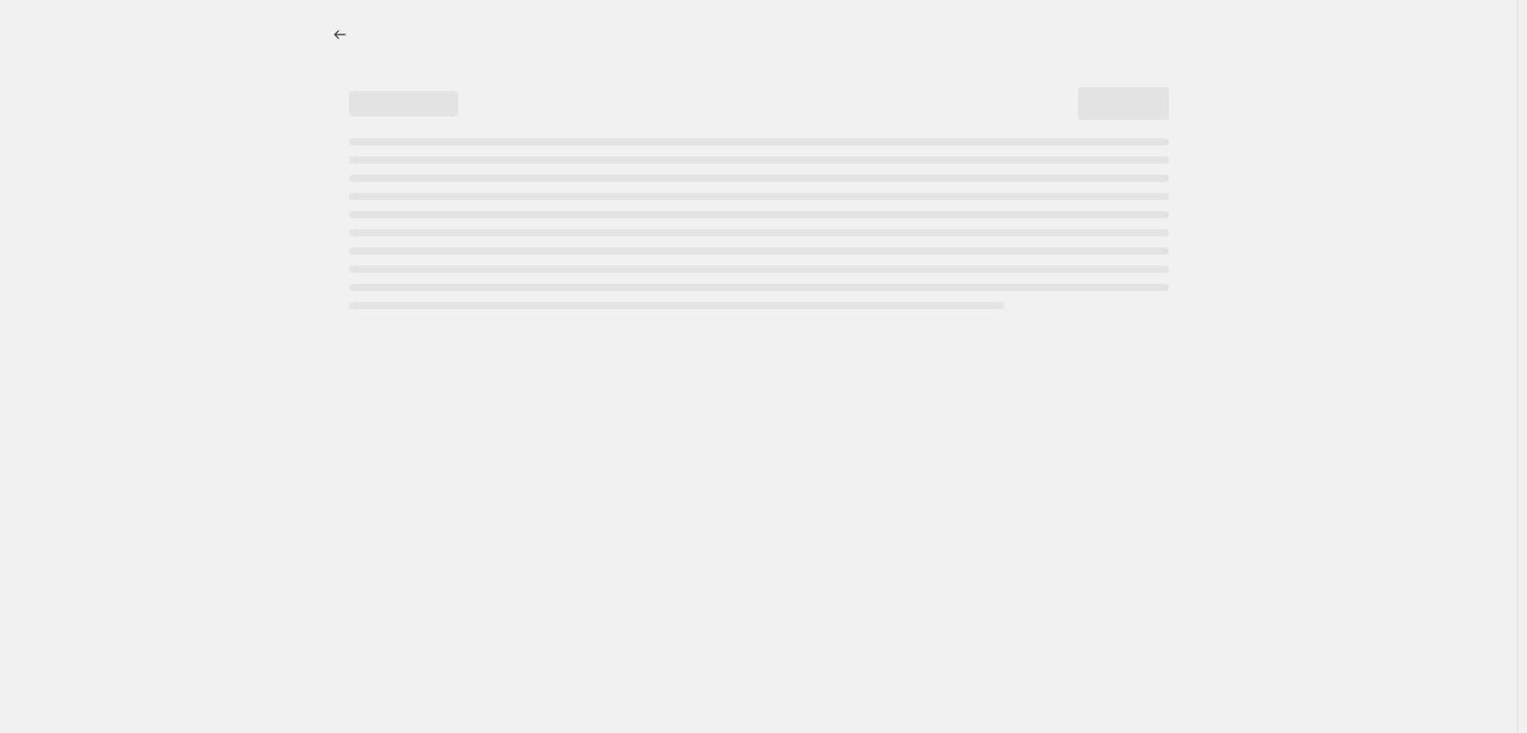
select select "percentage"
select select "vendor"
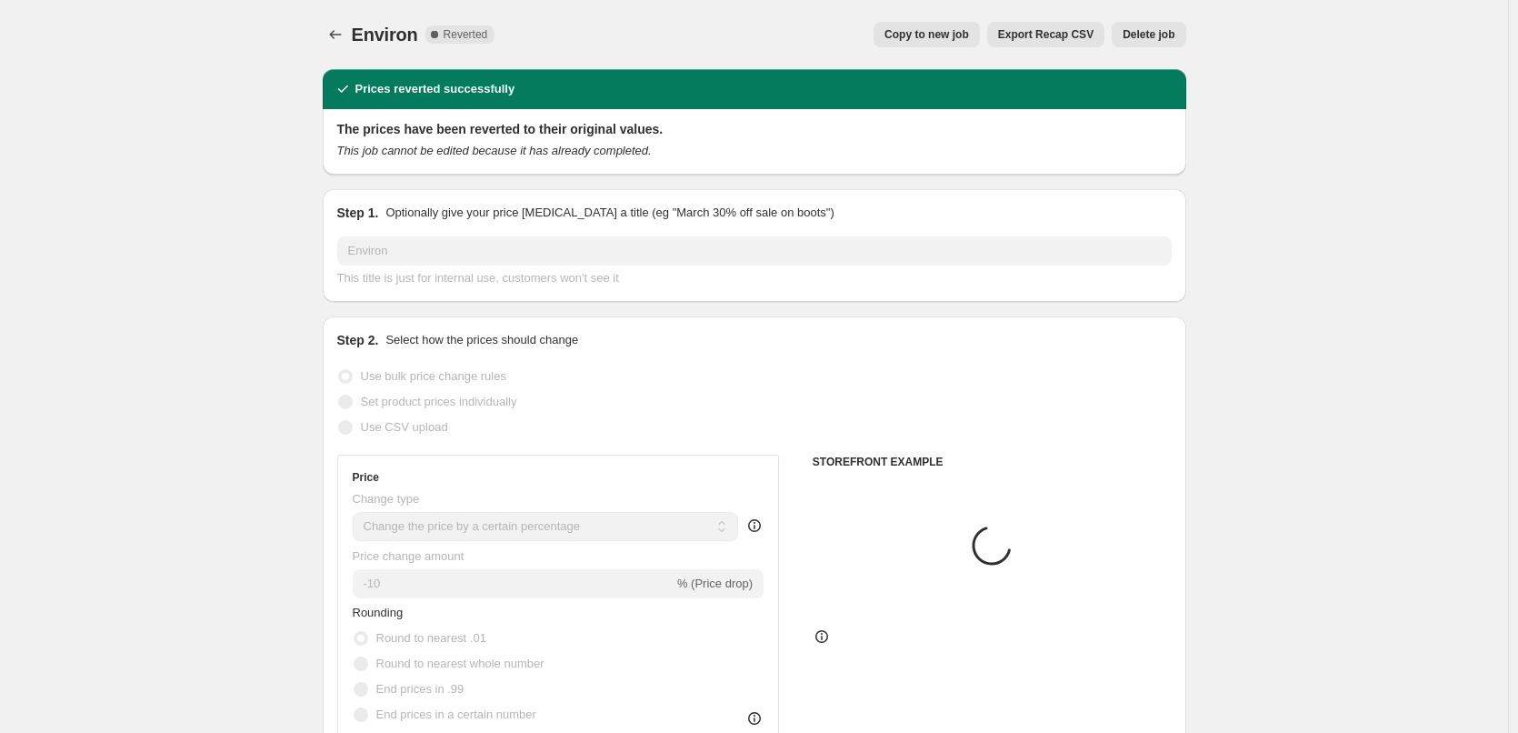
click at [970, 45] on button "Copy to new job" at bounding box center [926, 34] width 106 height 25
select select "percentage"
select select "vendor"
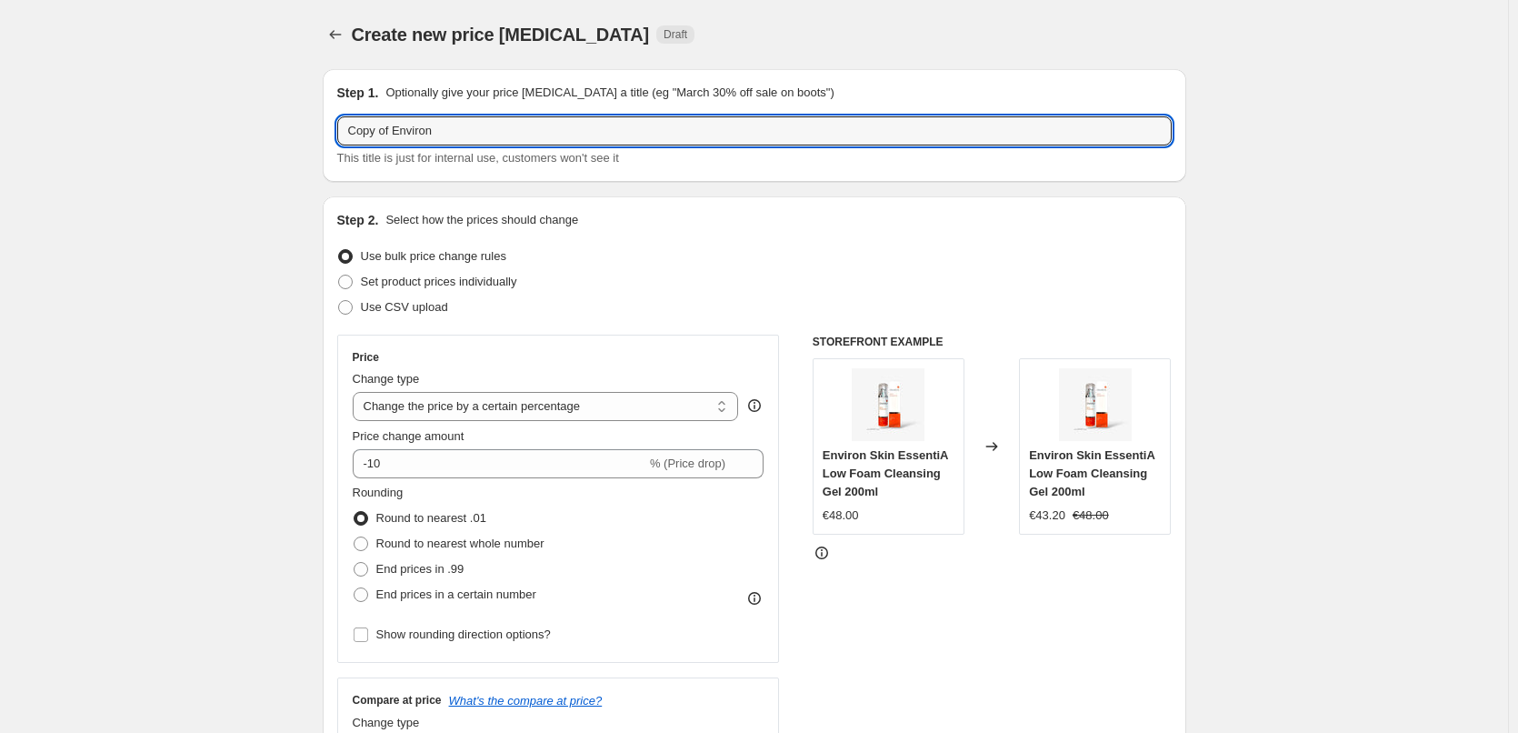
drag, startPoint x: 394, startPoint y: 130, endPoint x: 283, endPoint y: 132, distance: 111.8
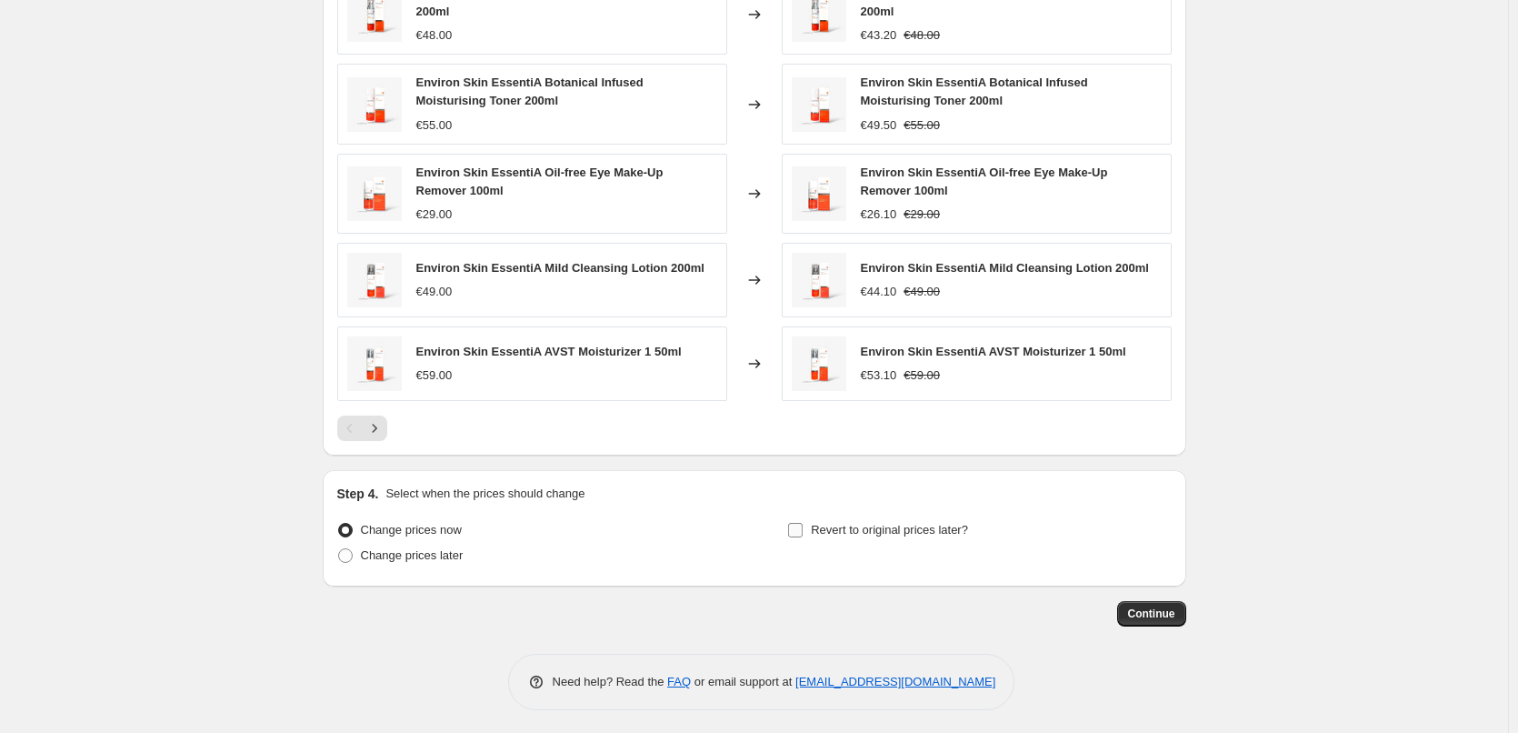
type input "Environ"
click at [870, 527] on span "Revert to original prices later?" at bounding box center [889, 530] width 157 height 14
click at [803, 527] on input "Revert to original prices later?" at bounding box center [795, 530] width 15 height 15
checkbox input "true"
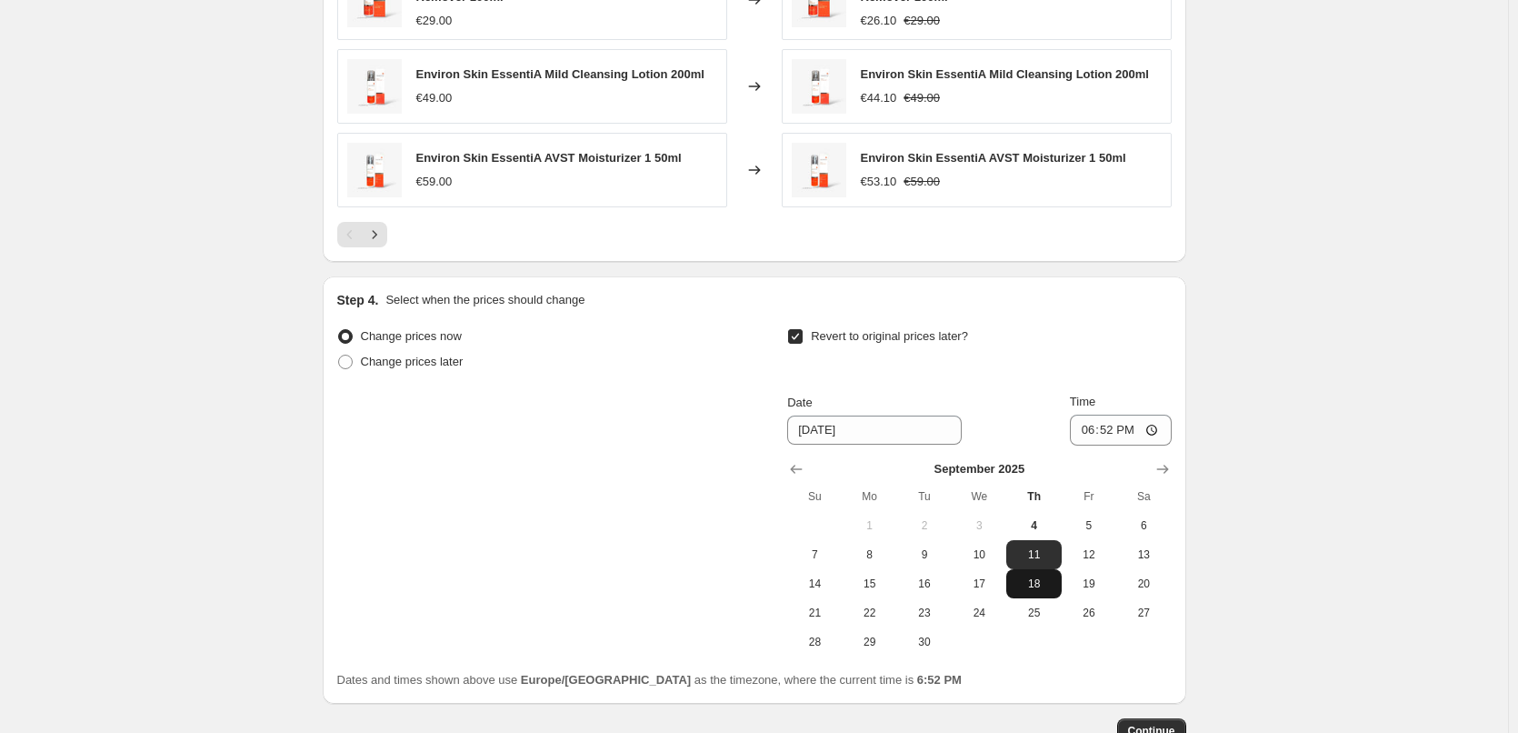
scroll to position [1612, 0]
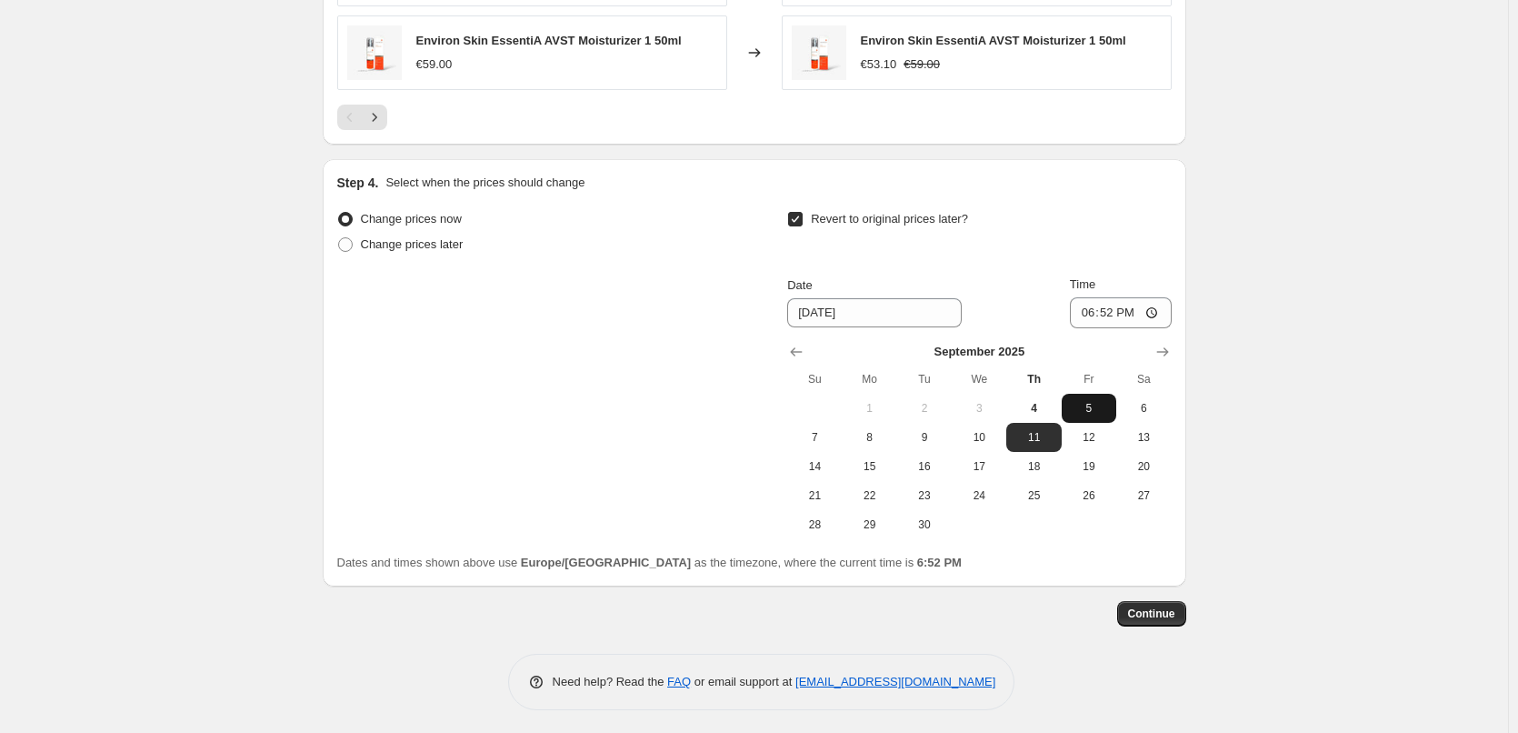
click at [1092, 401] on span "5" at bounding box center [1089, 408] width 40 height 15
type input "[DATE]"
click at [1088, 304] on input "18:52" at bounding box center [1121, 312] width 102 height 31
type input "03:00"
click at [1171, 607] on span "Continue" at bounding box center [1151, 613] width 47 height 15
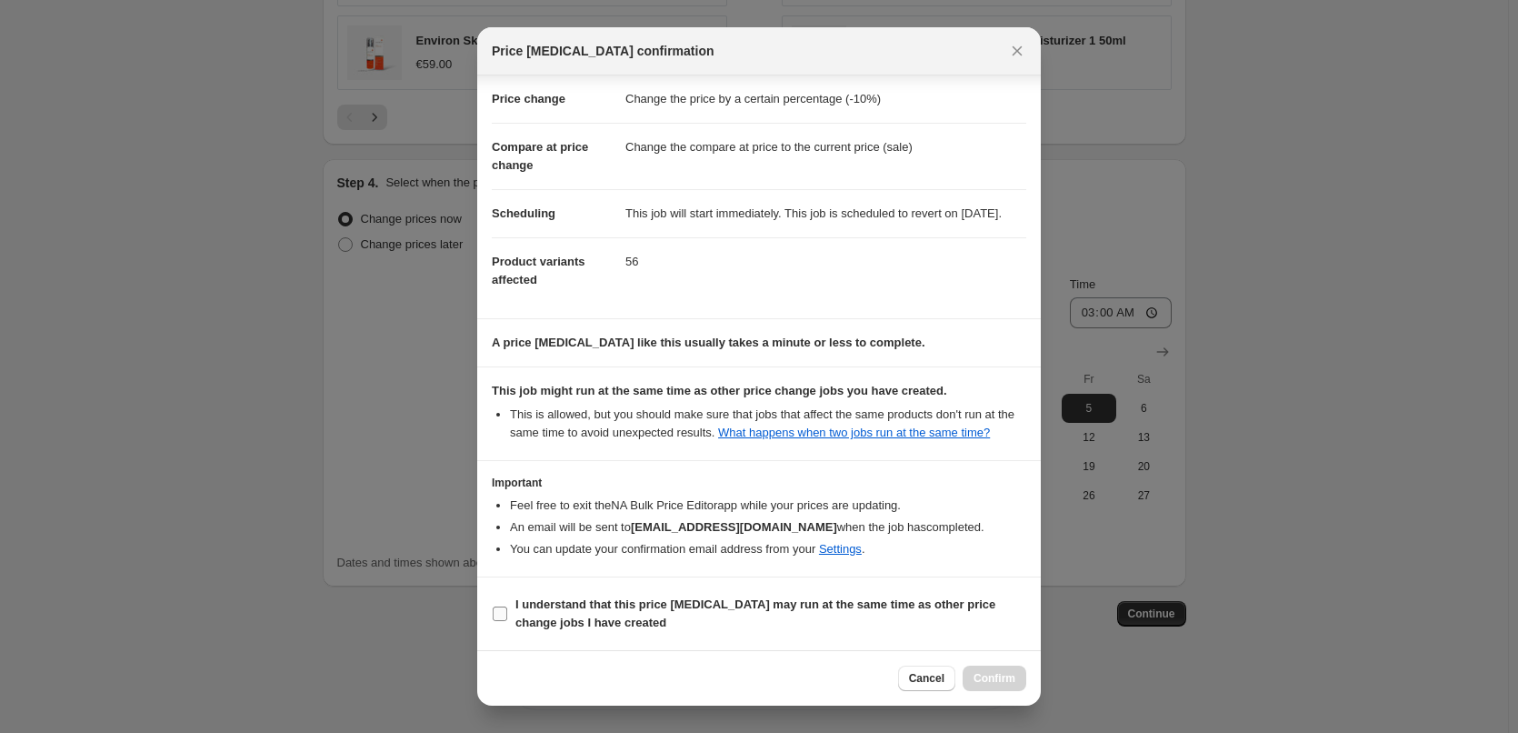
scroll to position [51, 0]
click at [574, 622] on b "I understand that this price [MEDICAL_DATA] may run at the same time as other p…" at bounding box center [755, 613] width 480 height 32
click at [507, 621] on input "I understand that this price [MEDICAL_DATA] may run at the same time as other p…" at bounding box center [500, 613] width 15 height 15
checkbox input "true"
click at [992, 680] on span "Confirm" at bounding box center [994, 678] width 42 height 15
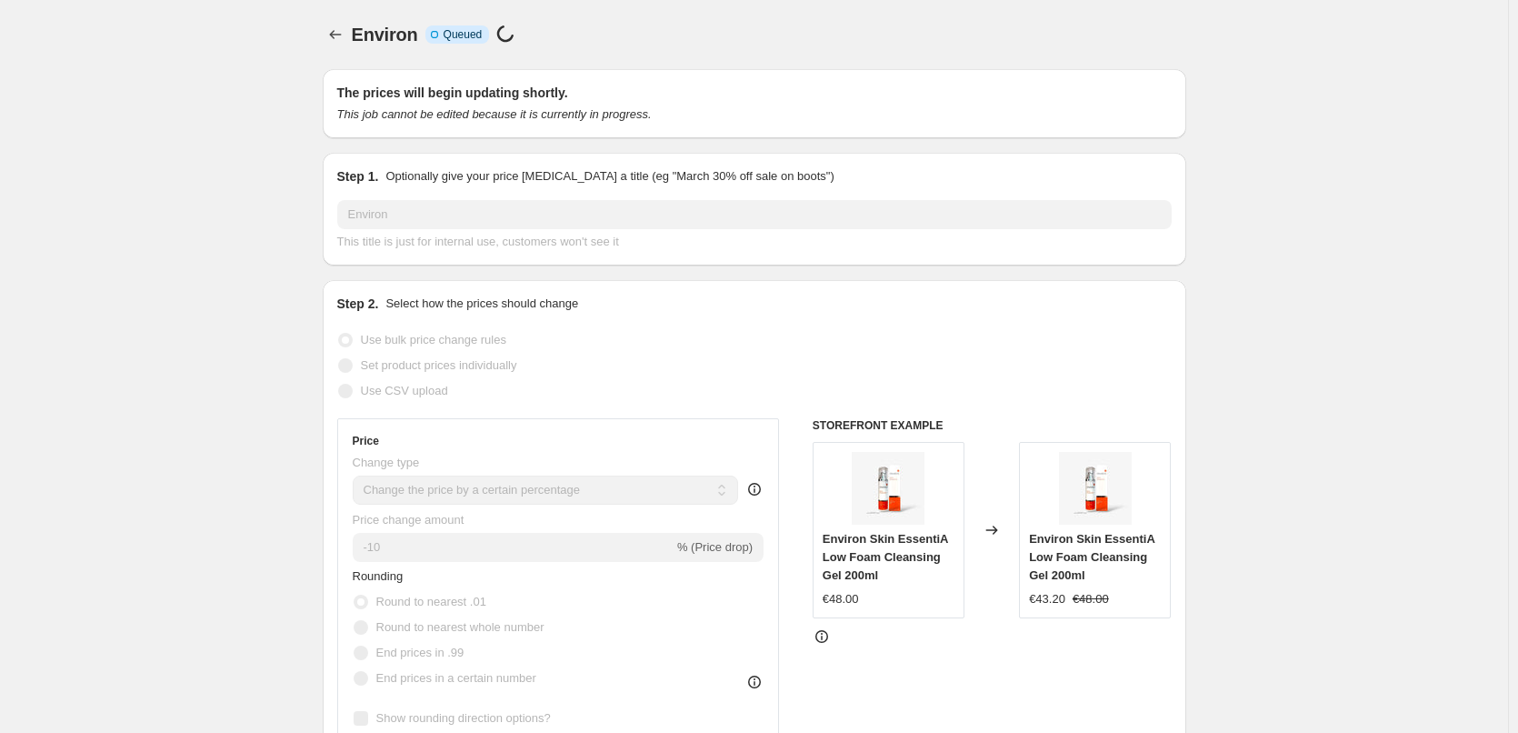
click at [356, 35] on span "Environ" at bounding box center [385, 35] width 66 height 20
click at [348, 35] on button "Price change jobs" at bounding box center [335, 34] width 25 height 25
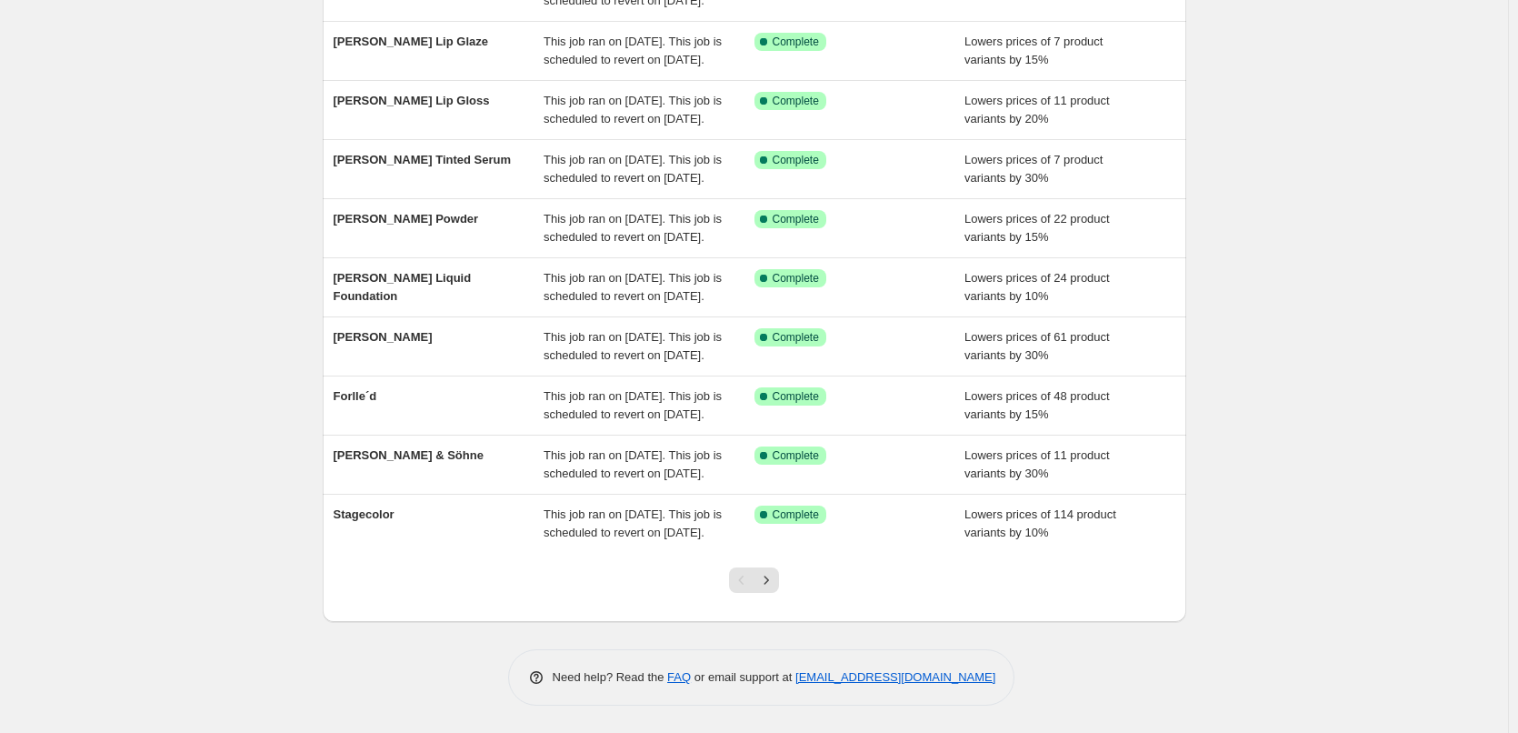
click at [784, 578] on div at bounding box center [754, 587] width 74 height 69
click at [779, 578] on button "Next" at bounding box center [765, 579] width 25 height 25
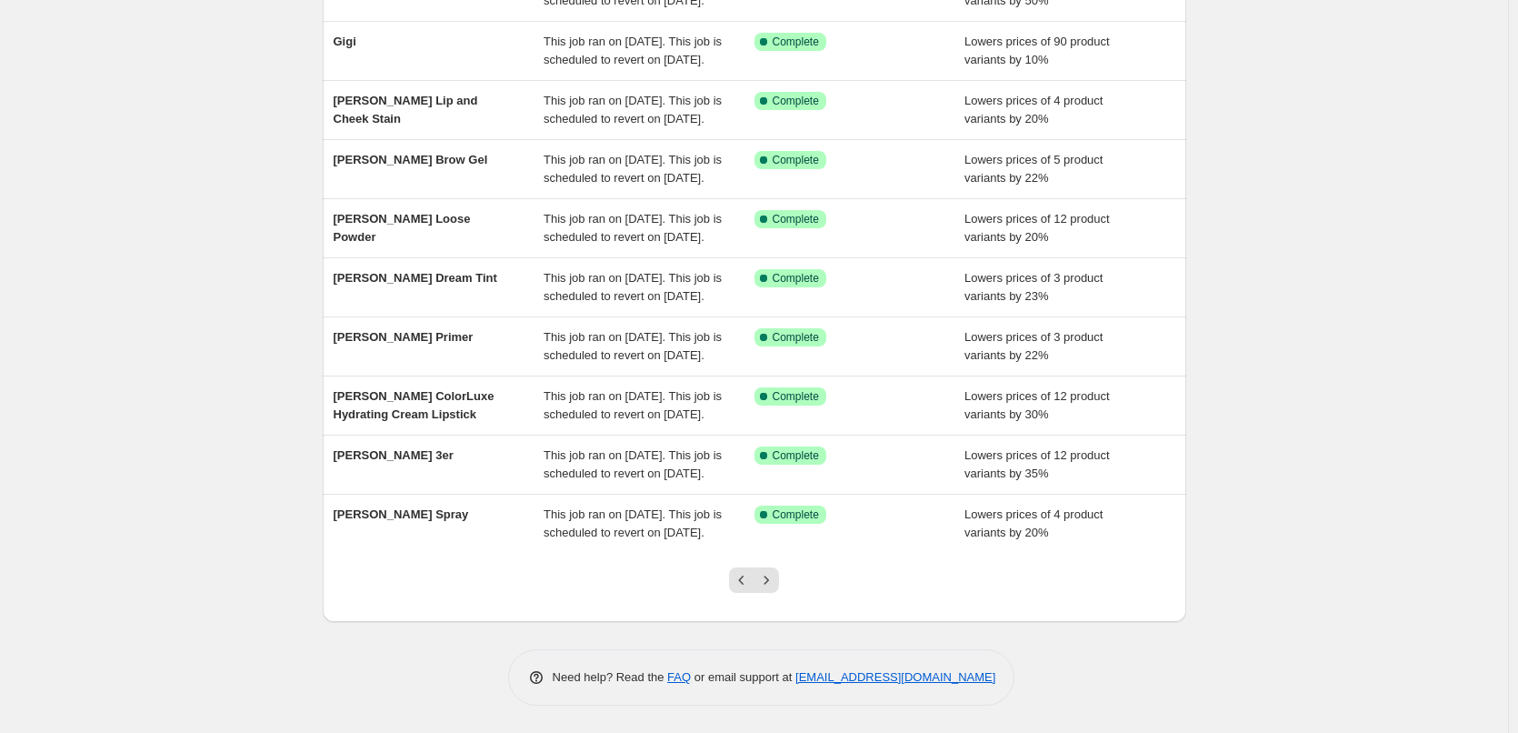
click at [775, 578] on icon "Next" at bounding box center [766, 580] width 18 height 18
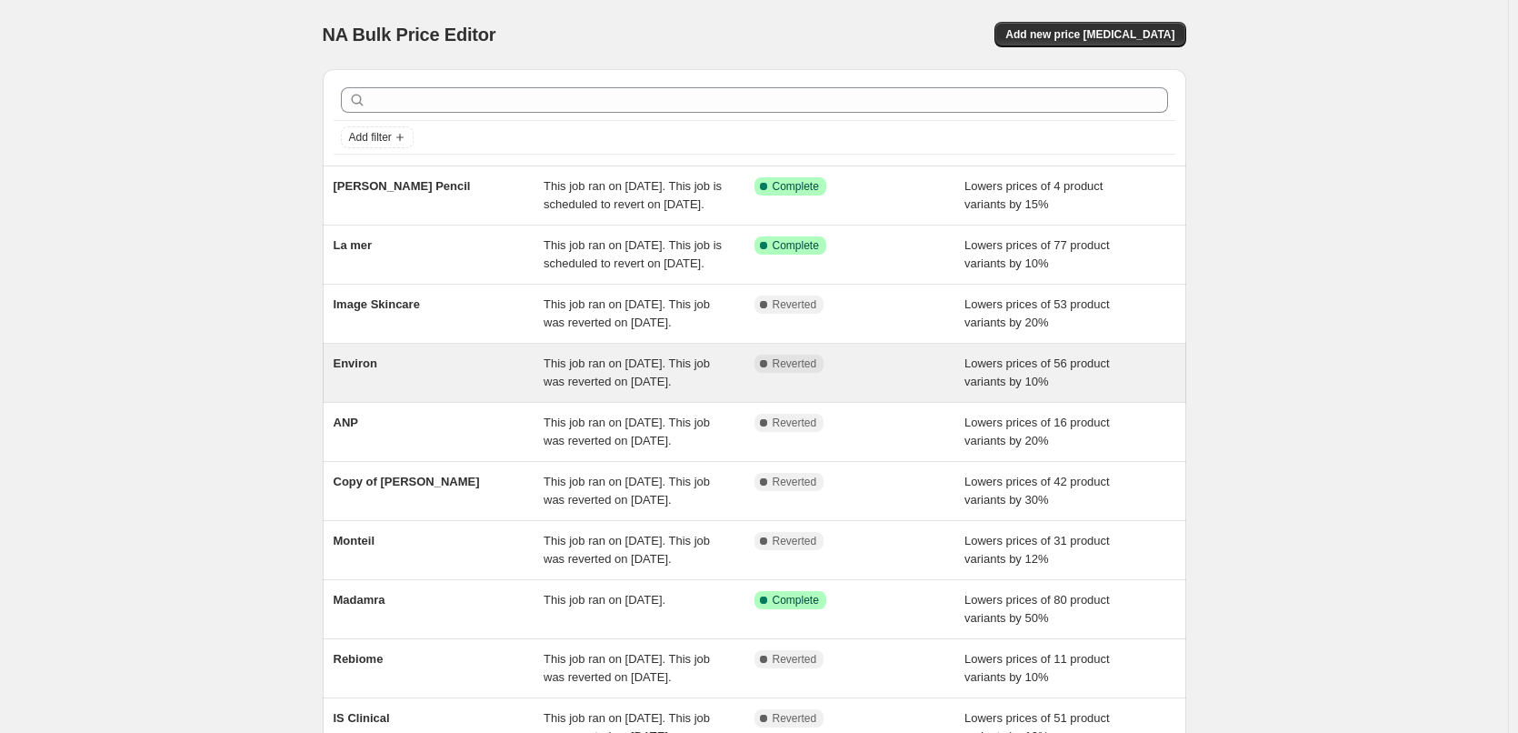
click at [361, 370] on span "Environ" at bounding box center [356, 363] width 44 height 14
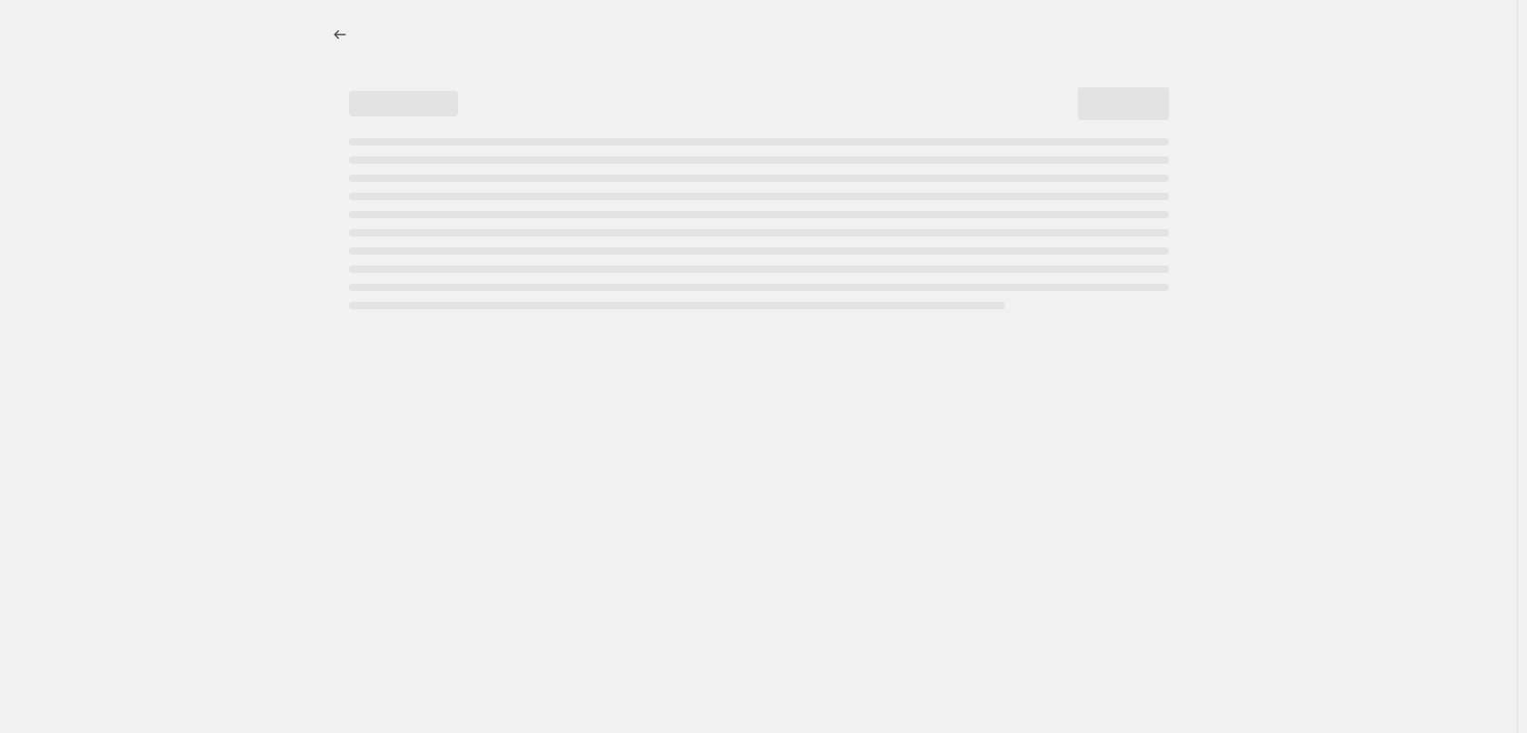
select select "percentage"
select select "vendor"
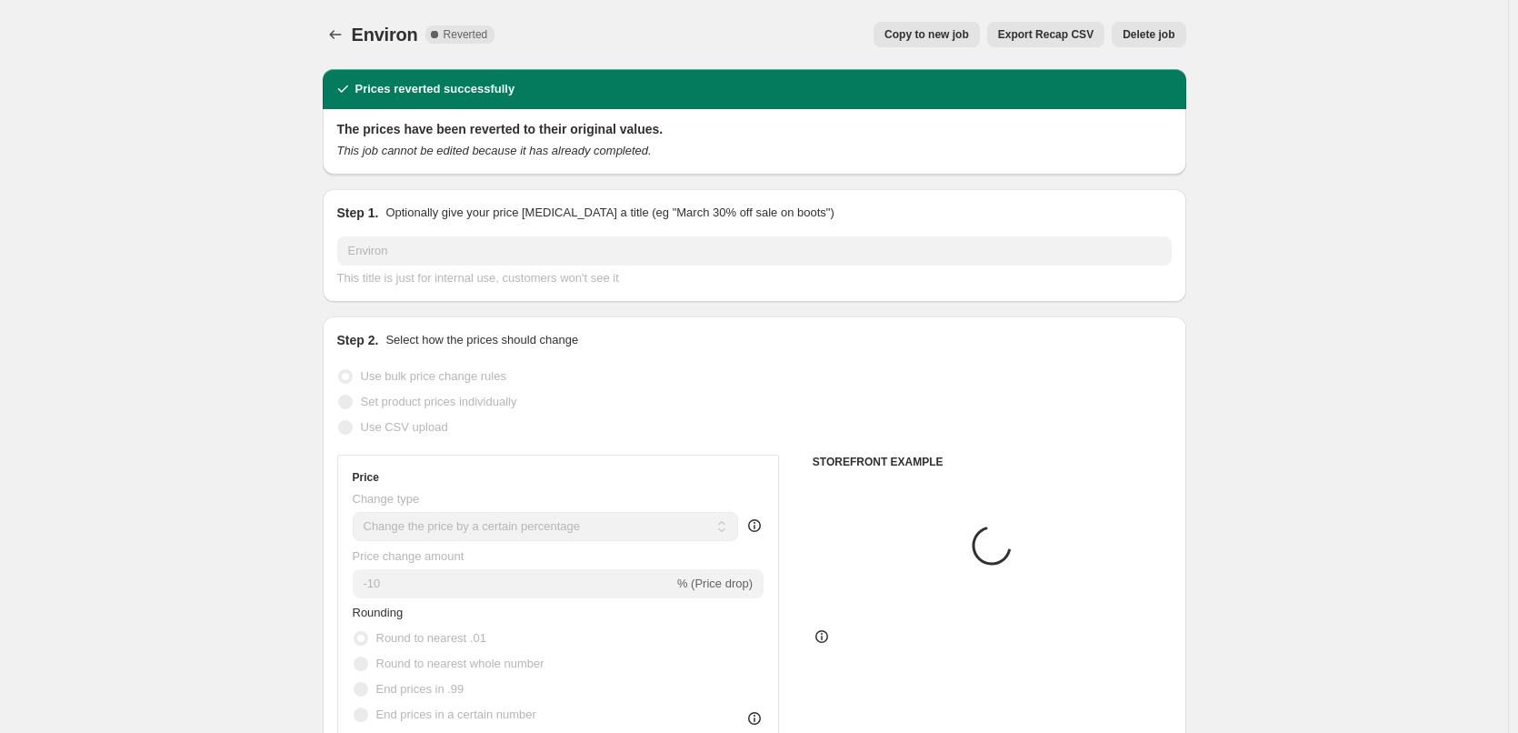
click at [1158, 31] on span "Delete job" at bounding box center [1148, 34] width 52 height 15
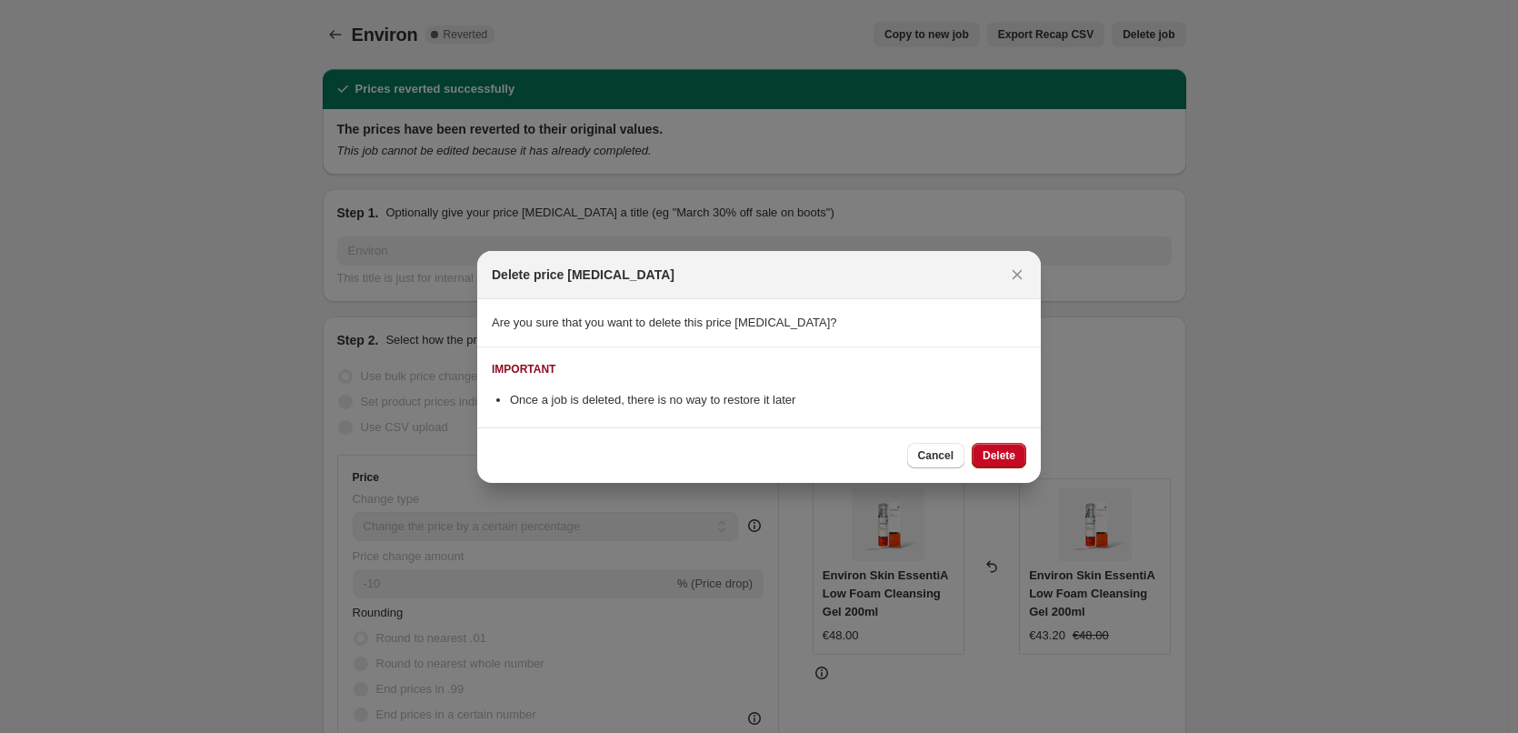
click at [1008, 437] on div "Cancel Delete" at bounding box center [758, 454] width 563 height 55
click at [1008, 452] on span "Delete" at bounding box center [998, 455] width 33 height 15
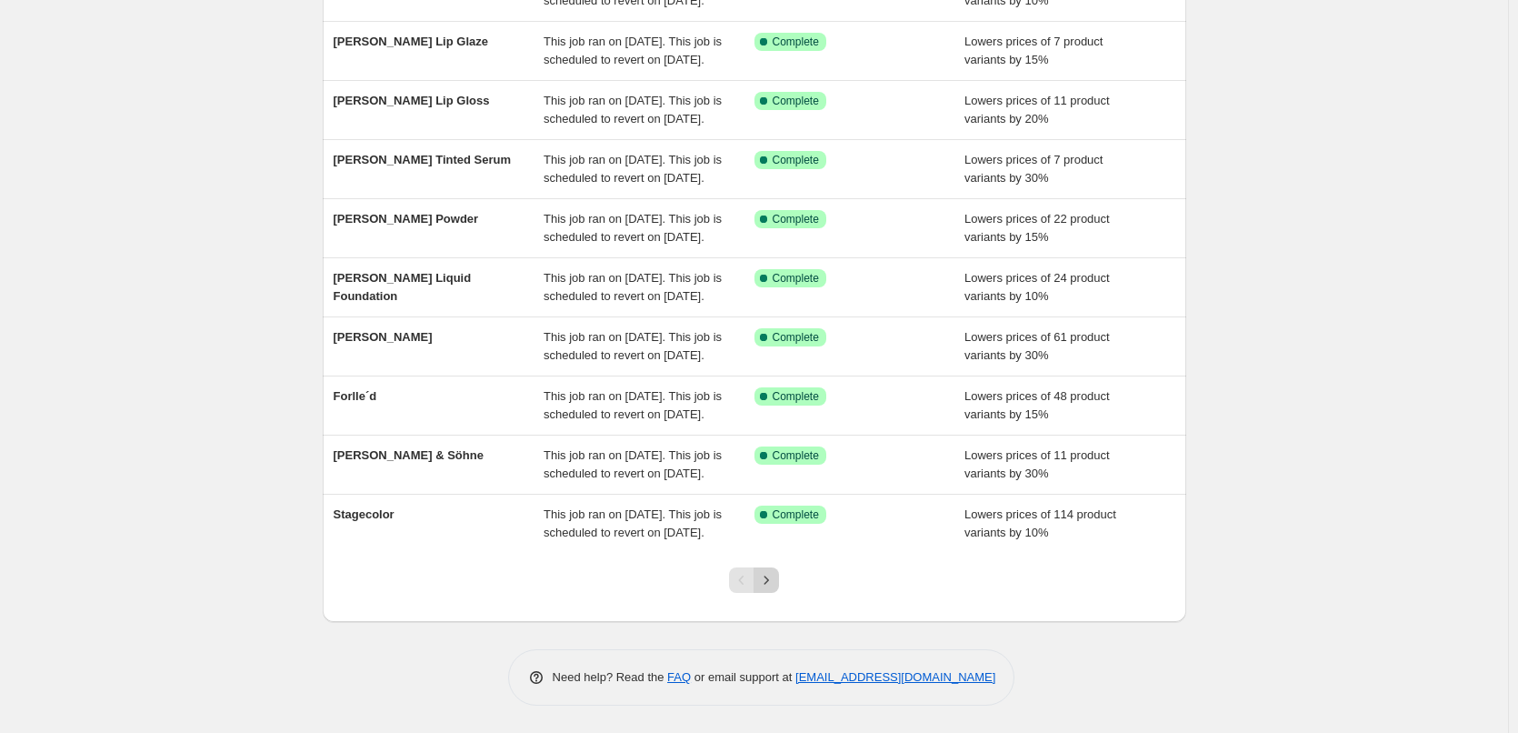
click at [774, 579] on icon "Next" at bounding box center [766, 580] width 18 height 18
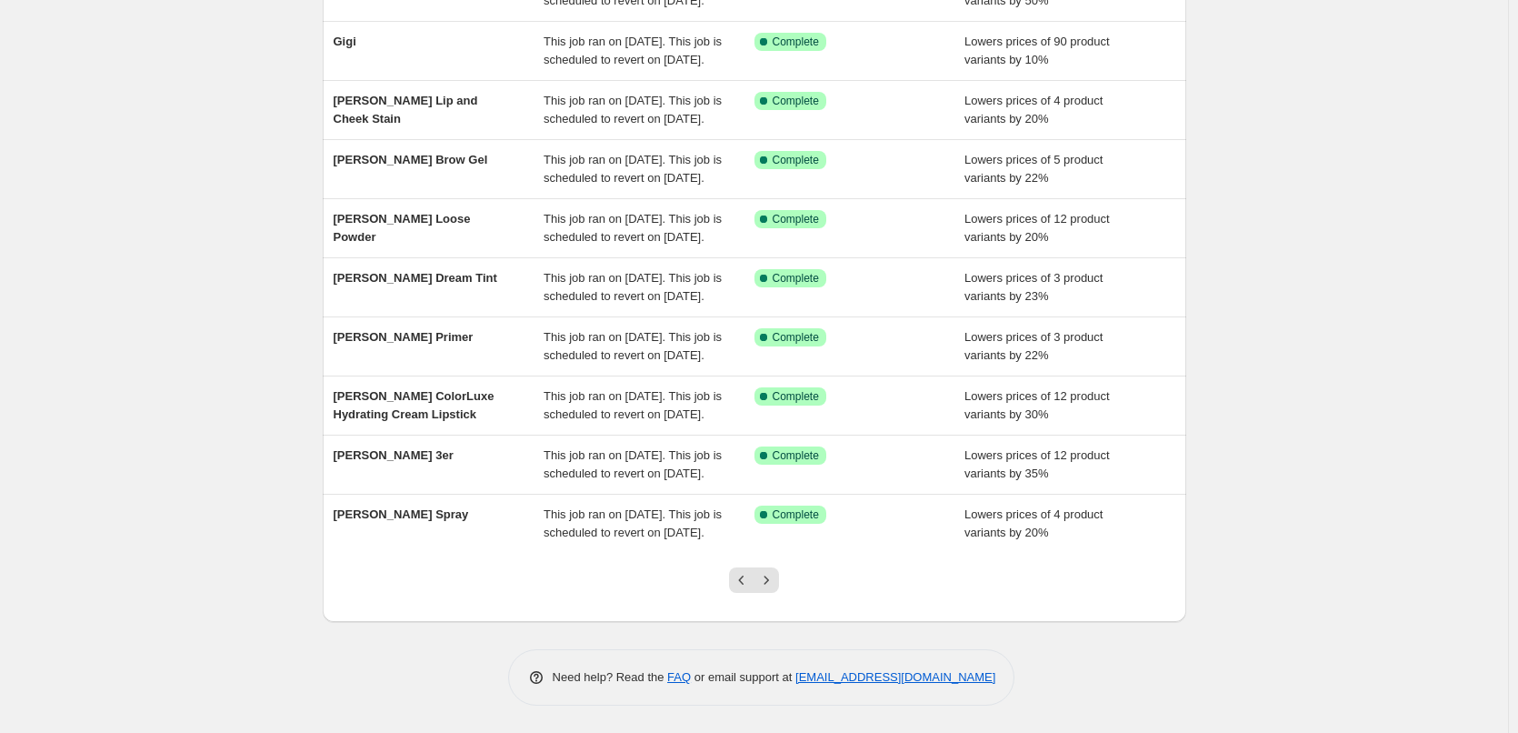
click at [774, 578] on icon "Next" at bounding box center [766, 580] width 18 height 18
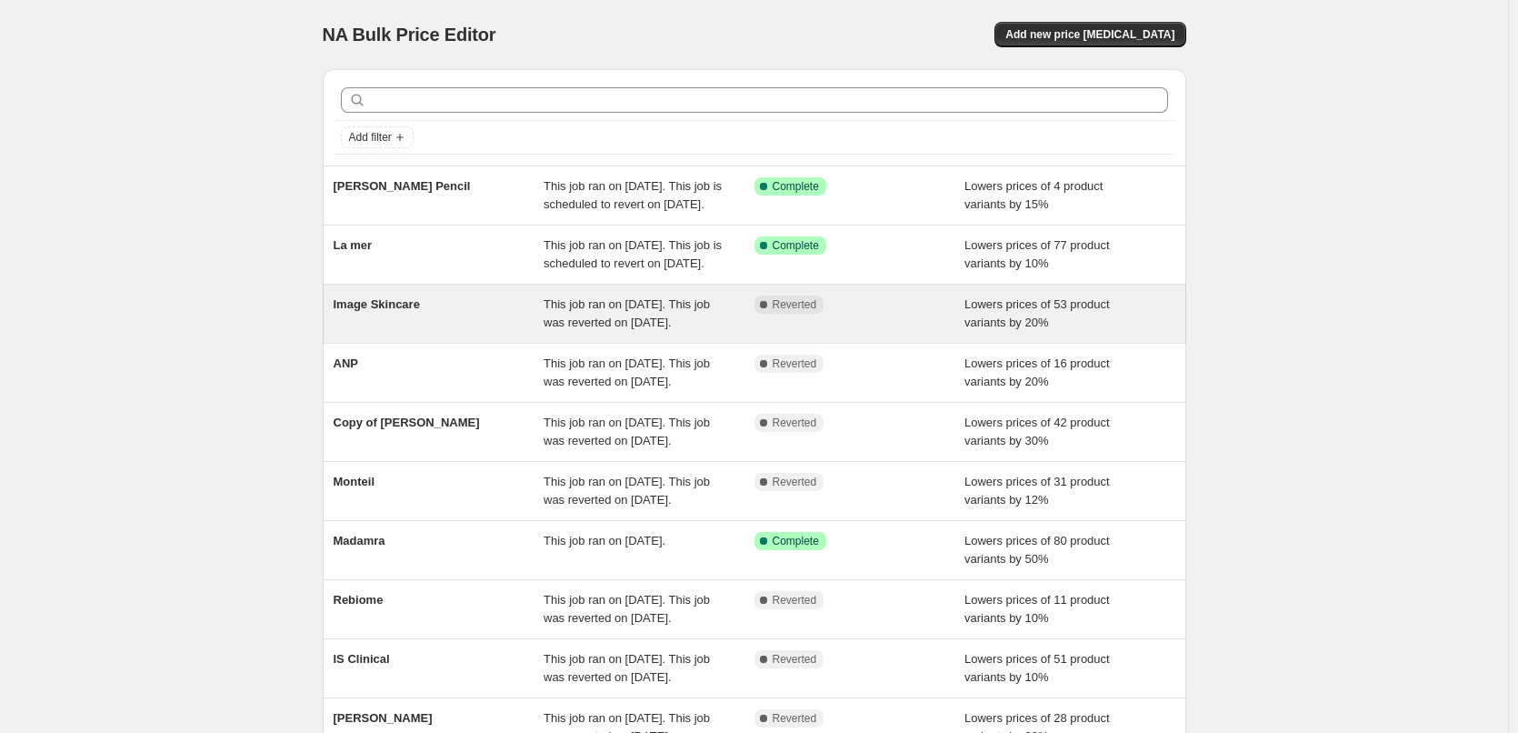
click at [415, 311] on span "Image Skincare" at bounding box center [377, 304] width 86 height 14
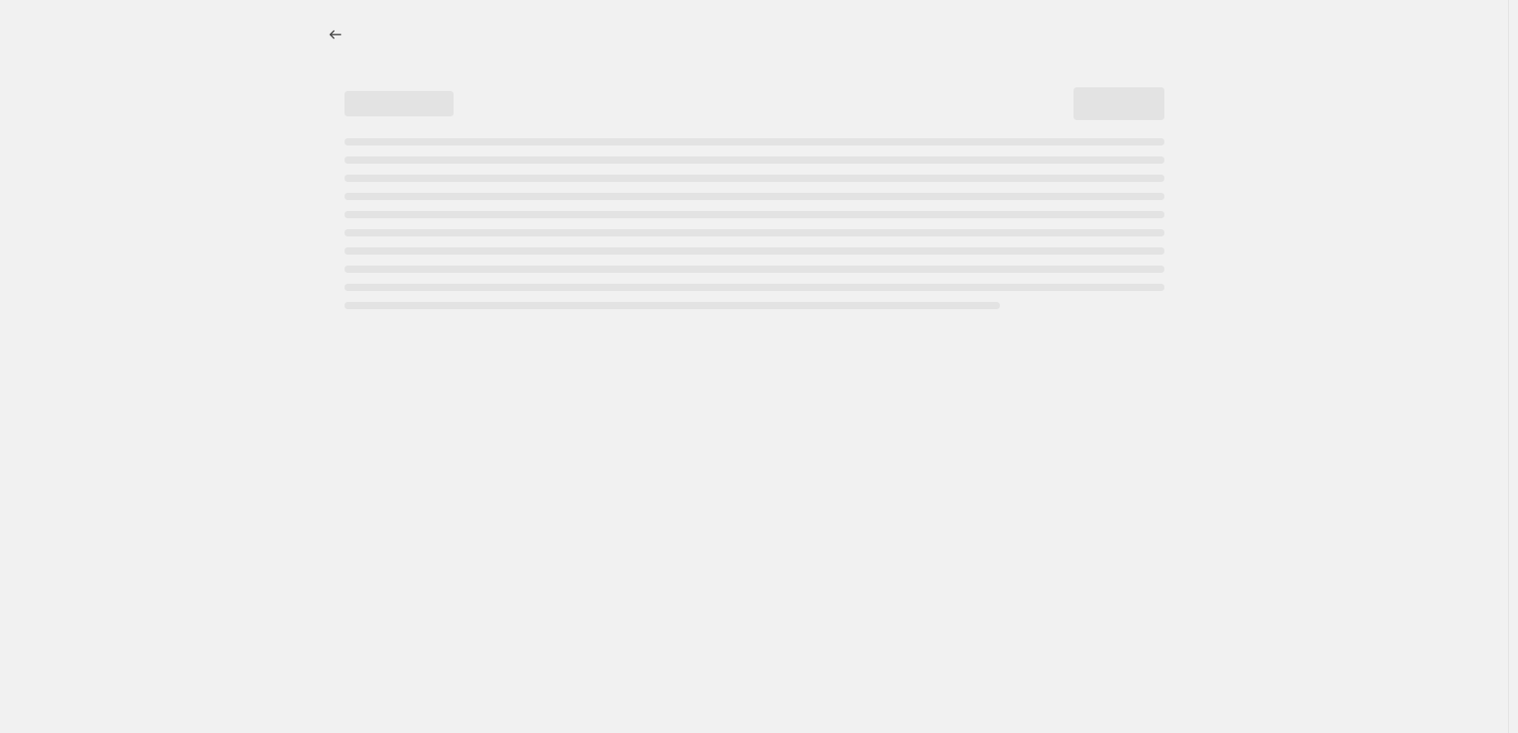
select select "percentage"
select select "remove"
select select "vendor"
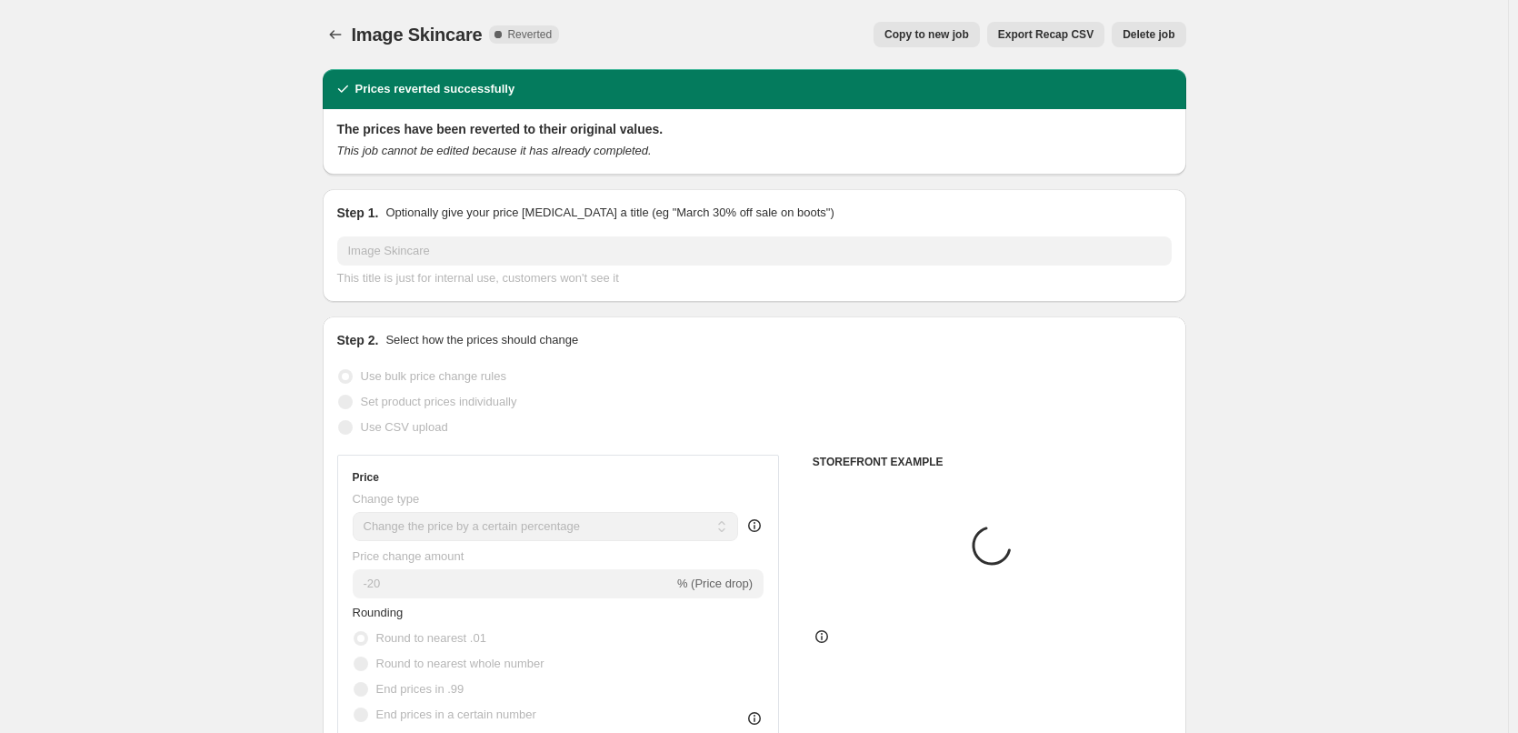
click at [970, 45] on button "Copy to new job" at bounding box center [926, 34] width 106 height 25
select select "percentage"
select select "remove"
select select "vendor"
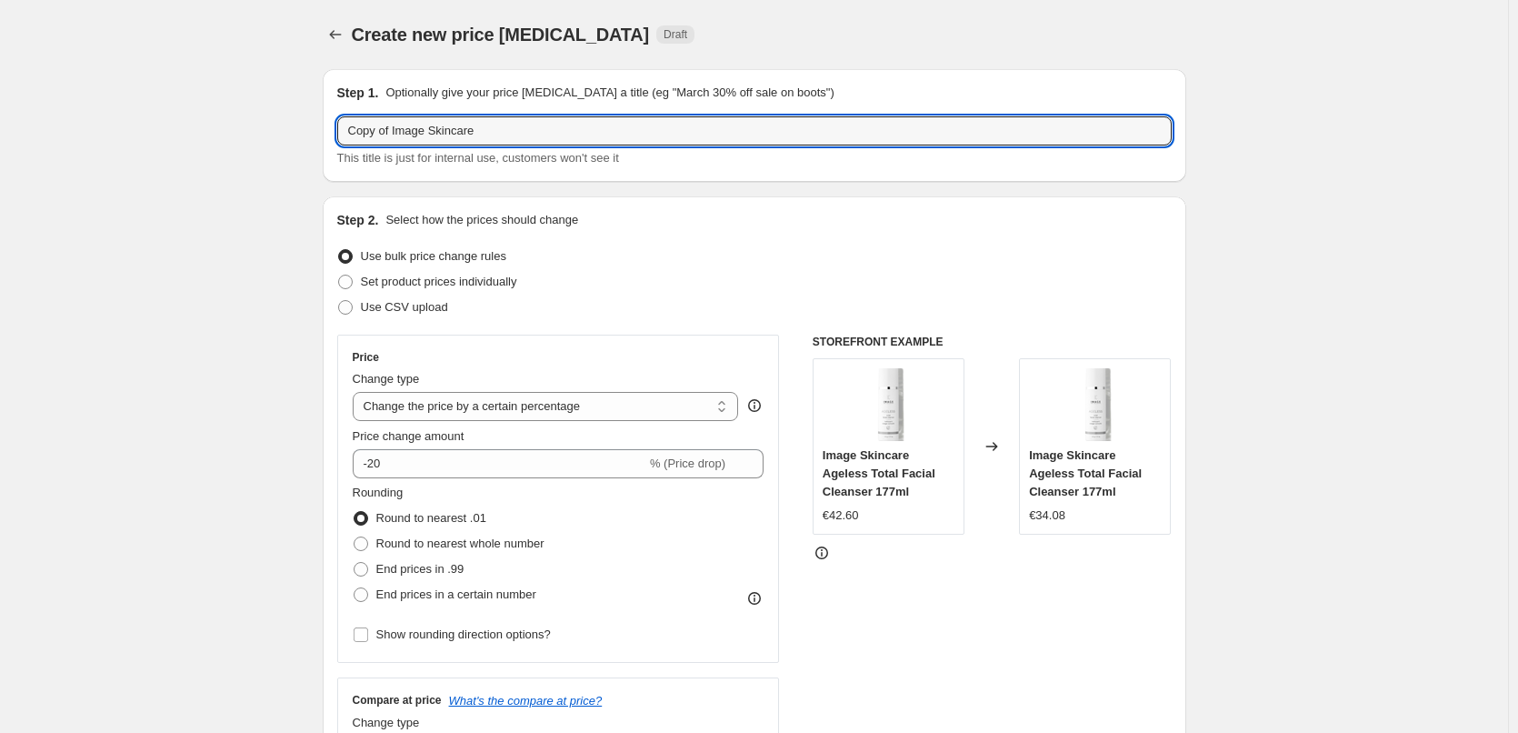
drag, startPoint x: 394, startPoint y: 133, endPoint x: 284, endPoint y: 139, distance: 109.2
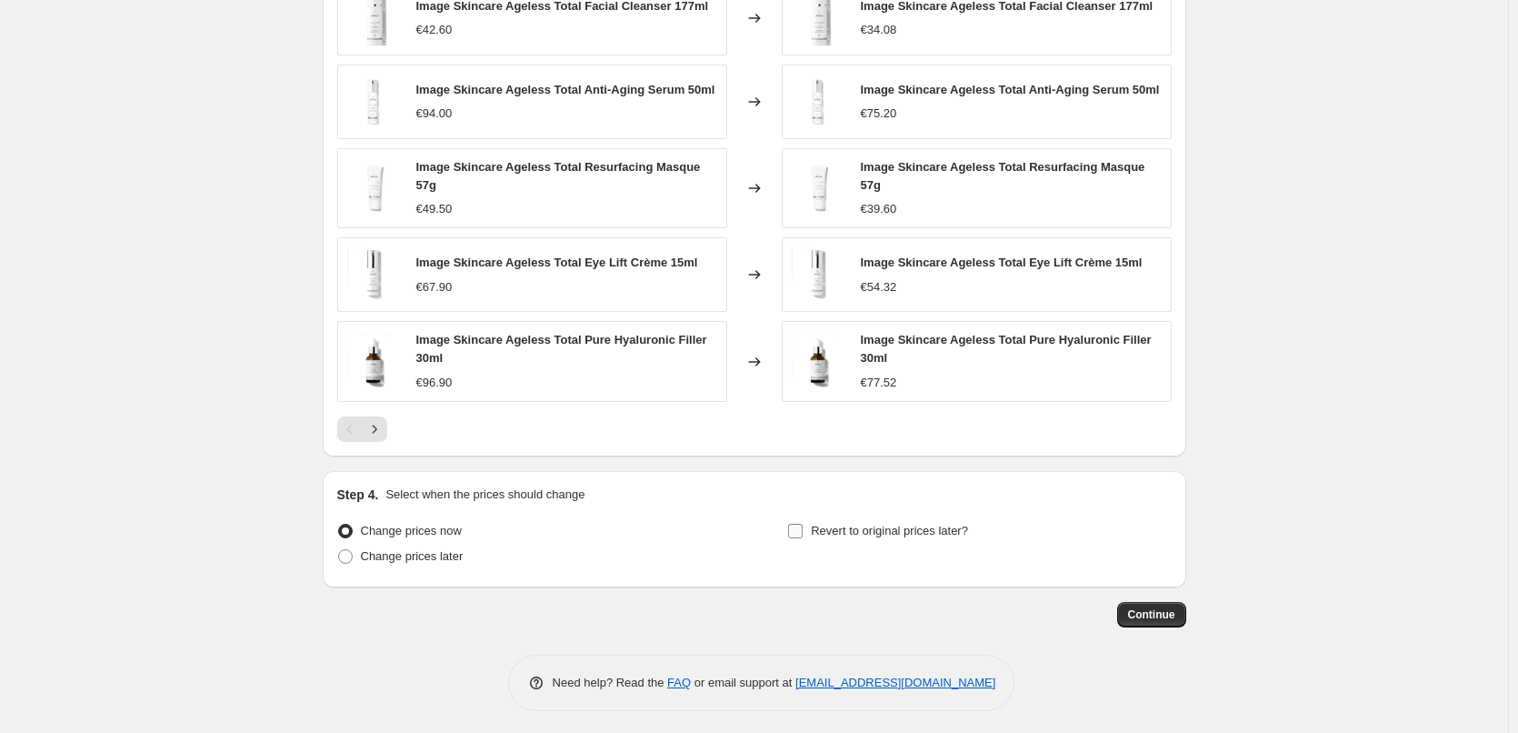
type input "Image Skincare"
click at [846, 523] on span "Revert to original prices later?" at bounding box center [889, 530] width 157 height 14
click at [803, 523] on input "Revert to original prices later?" at bounding box center [795, 530] width 15 height 15
checkbox input "true"
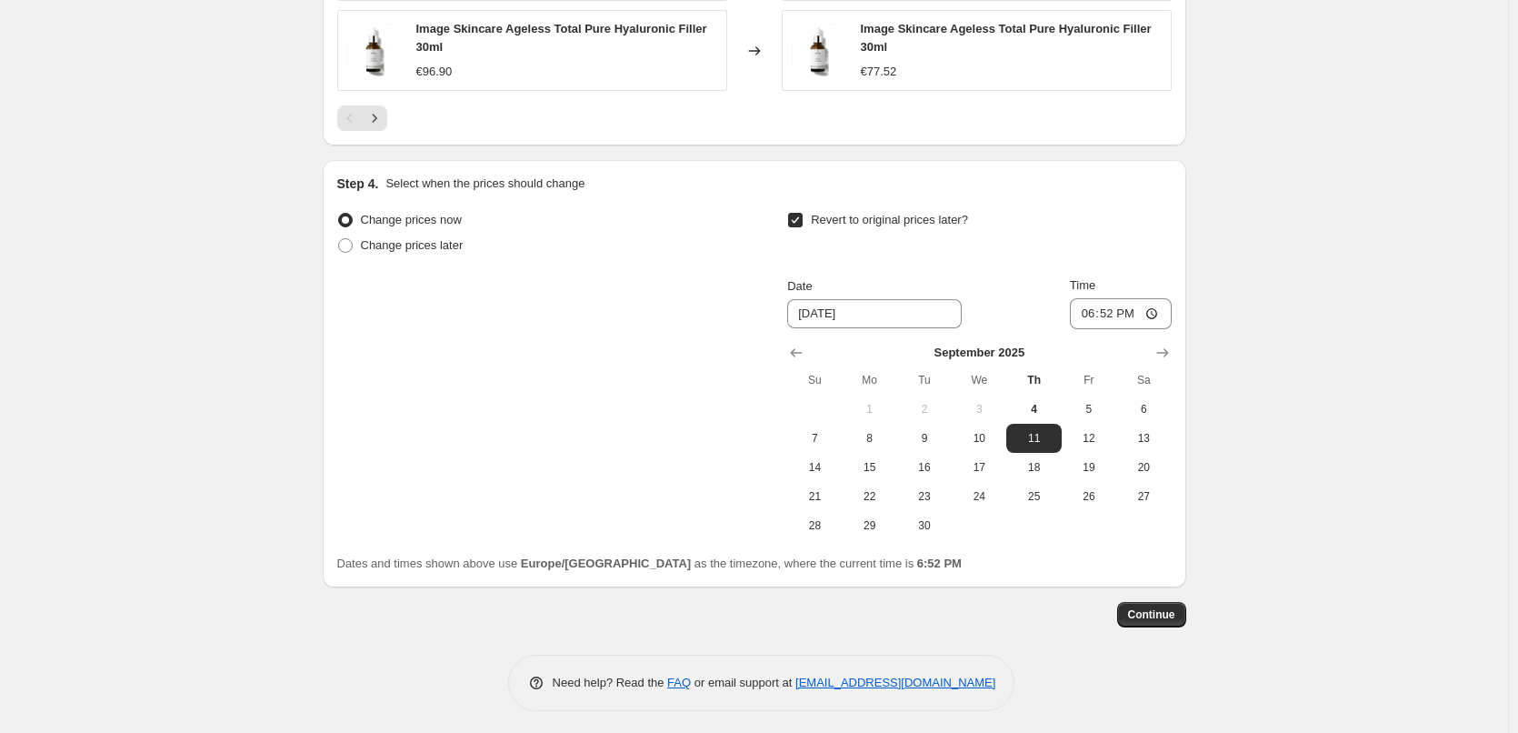
click at [1083, 388] on th "Fr" at bounding box center [1089, 379] width 55 height 29
click at [1097, 394] on button "5" at bounding box center [1089, 408] width 55 height 29
type input "[DATE]"
click at [1085, 313] on input "18:52" at bounding box center [1121, 313] width 102 height 31
type input "03:00"
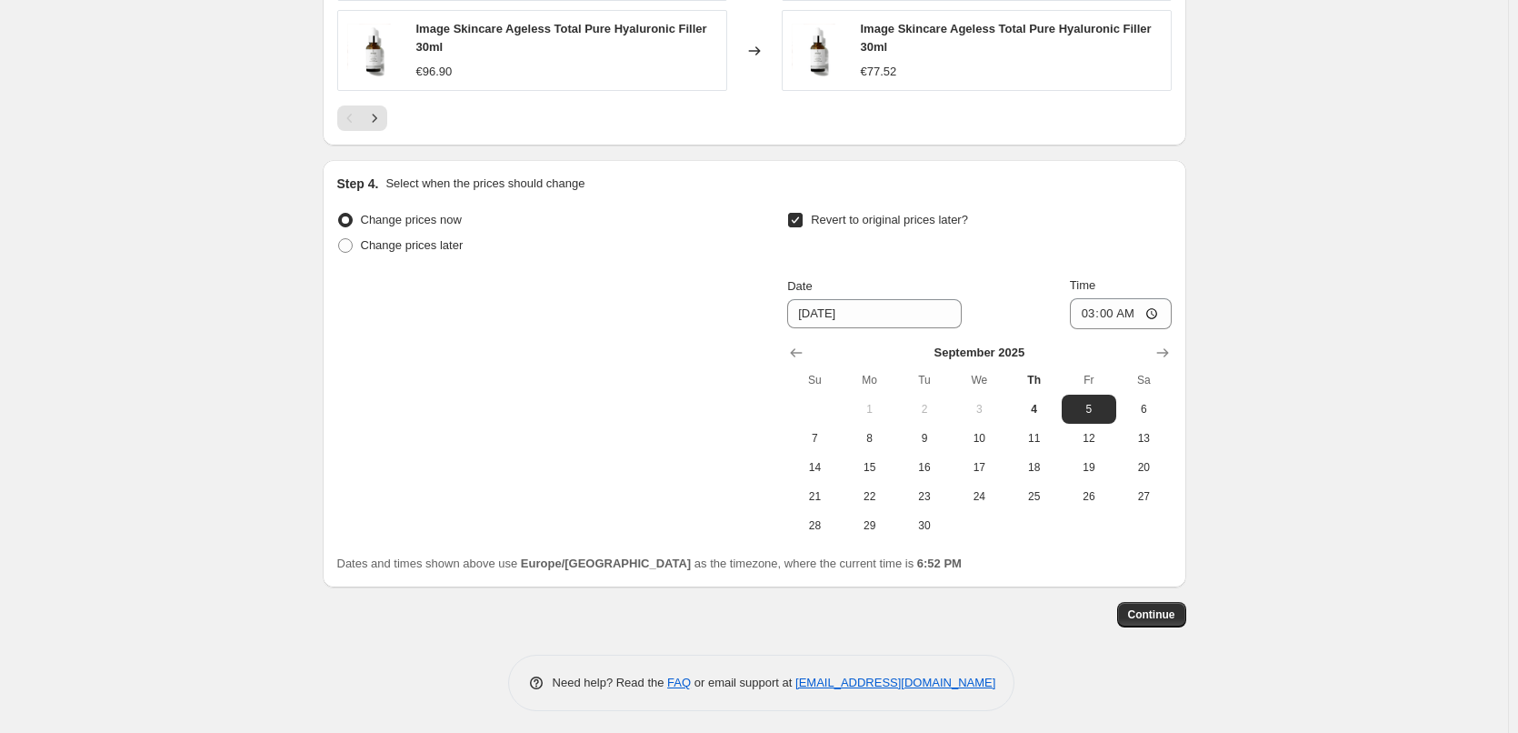
click at [1151, 602] on button "Continue" at bounding box center [1151, 614] width 69 height 25
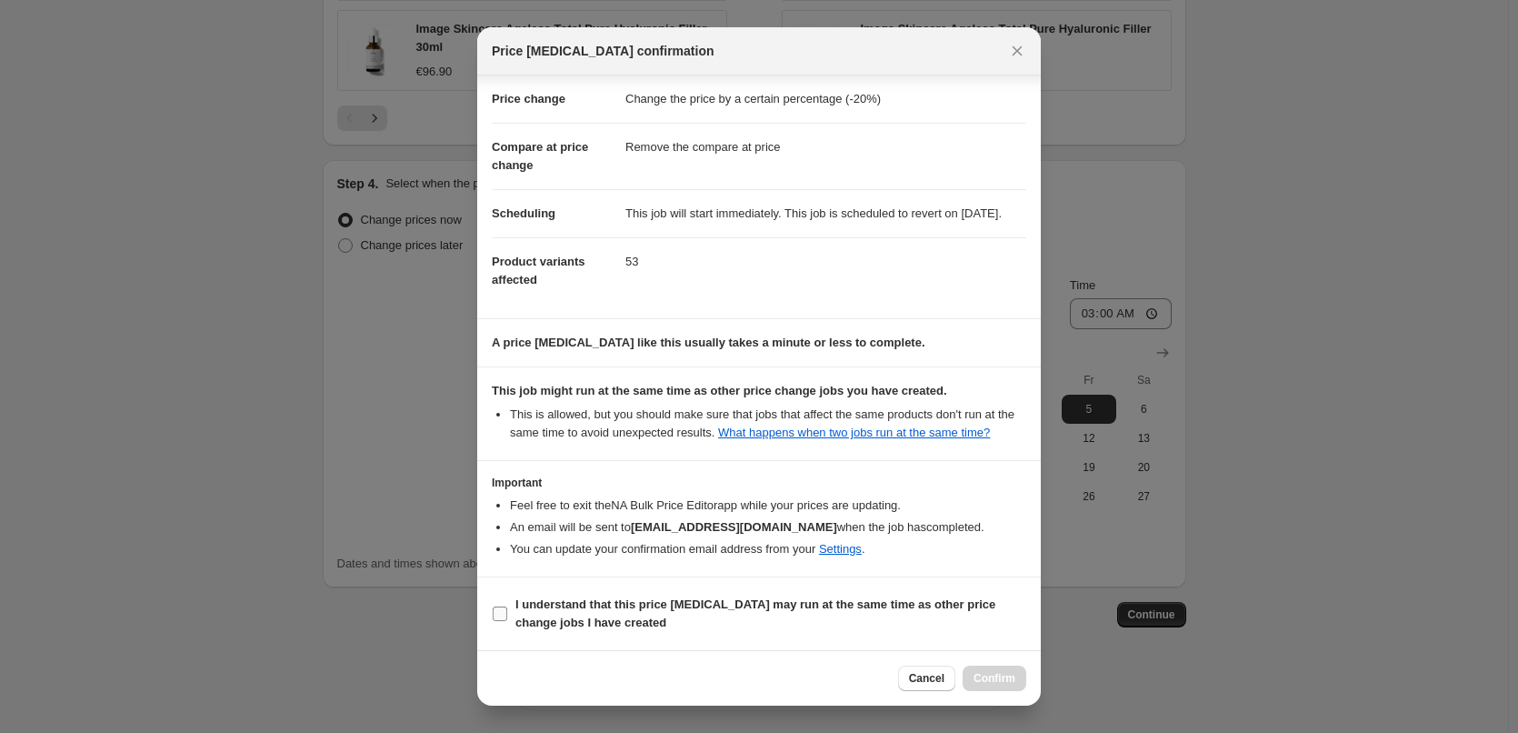
click at [588, 609] on b "I understand that this price [MEDICAL_DATA] may run at the same time as other p…" at bounding box center [755, 613] width 480 height 32
click at [507, 609] on input "I understand that this price [MEDICAL_DATA] may run at the same time as other p…" at bounding box center [500, 613] width 15 height 15
checkbox input "true"
click at [985, 664] on div "Cancel Confirm" at bounding box center [758, 677] width 563 height 55
click at [988, 673] on span "Confirm" at bounding box center [994, 678] width 42 height 15
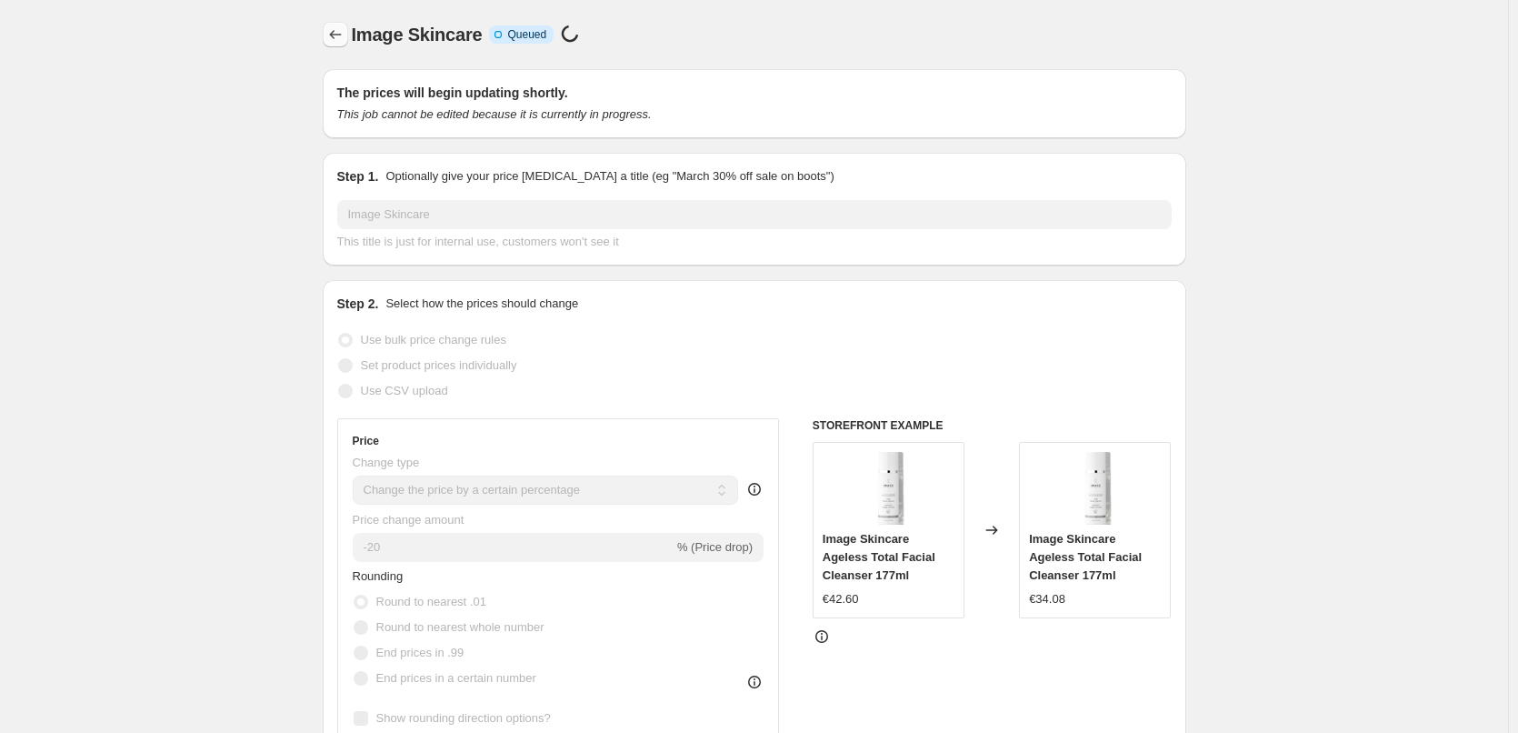
click at [343, 36] on icon "Price change jobs" at bounding box center [335, 34] width 18 height 18
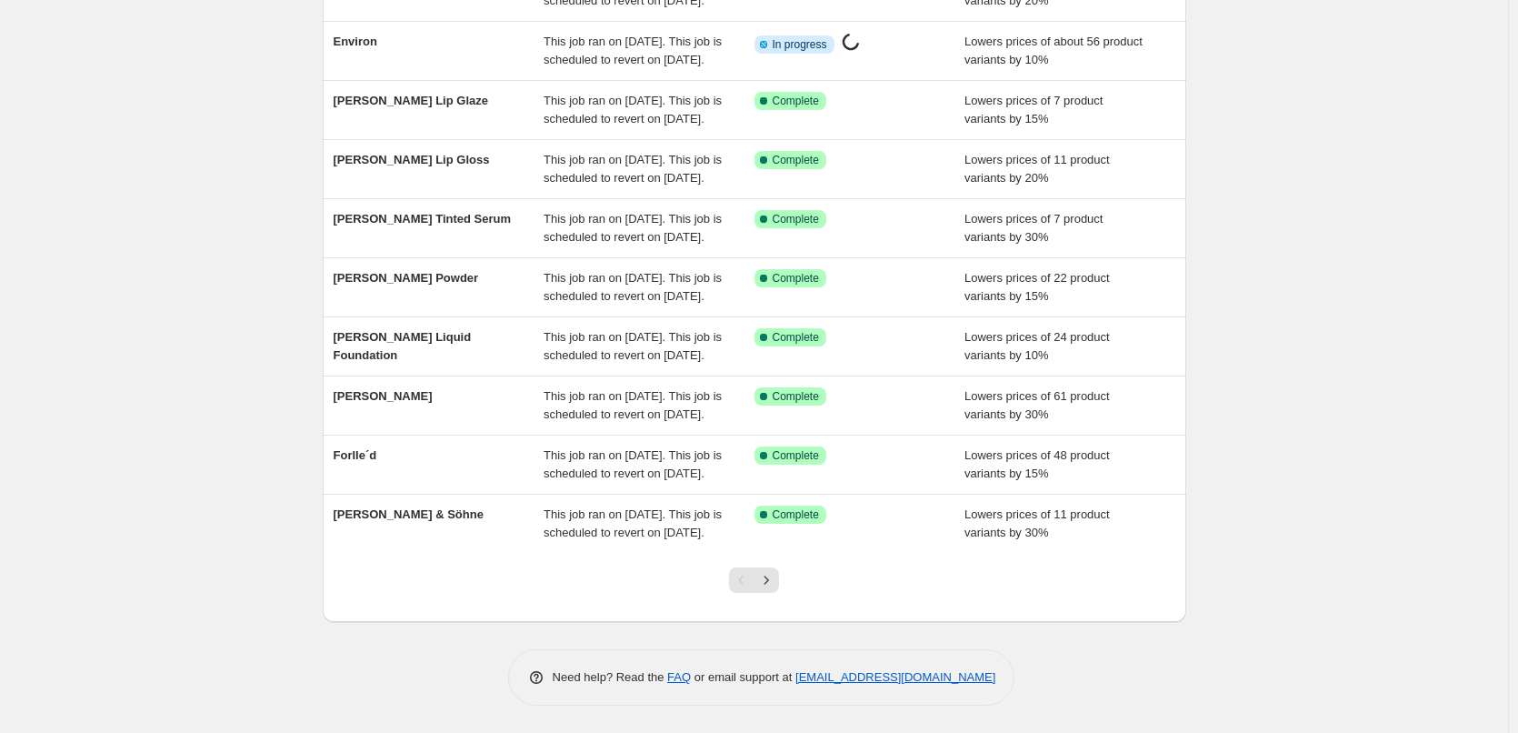
click at [768, 594] on div at bounding box center [754, 587] width 74 height 69
click at [772, 581] on icon "Next" at bounding box center [766, 580] width 18 height 18
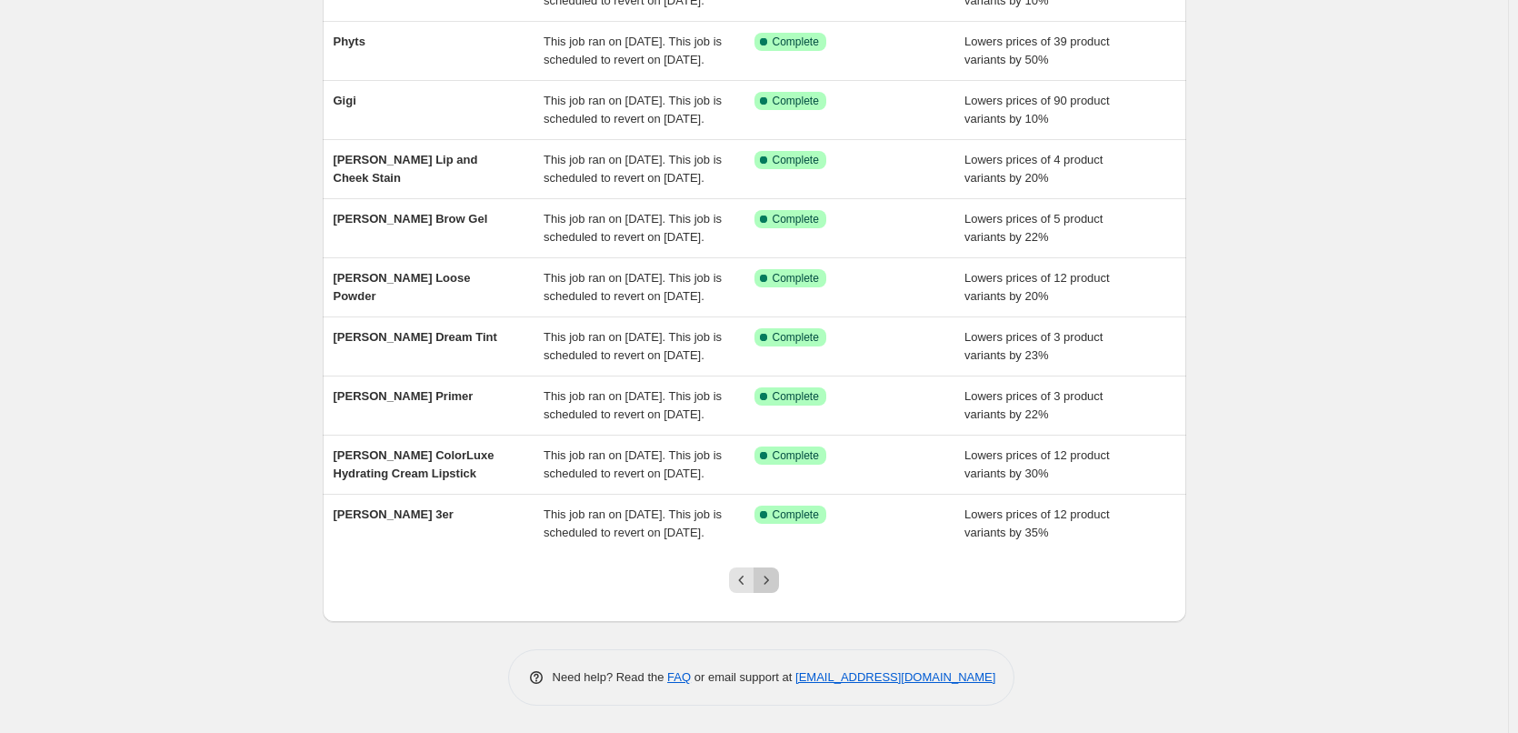
click at [772, 581] on icon "Next" at bounding box center [766, 580] width 18 height 18
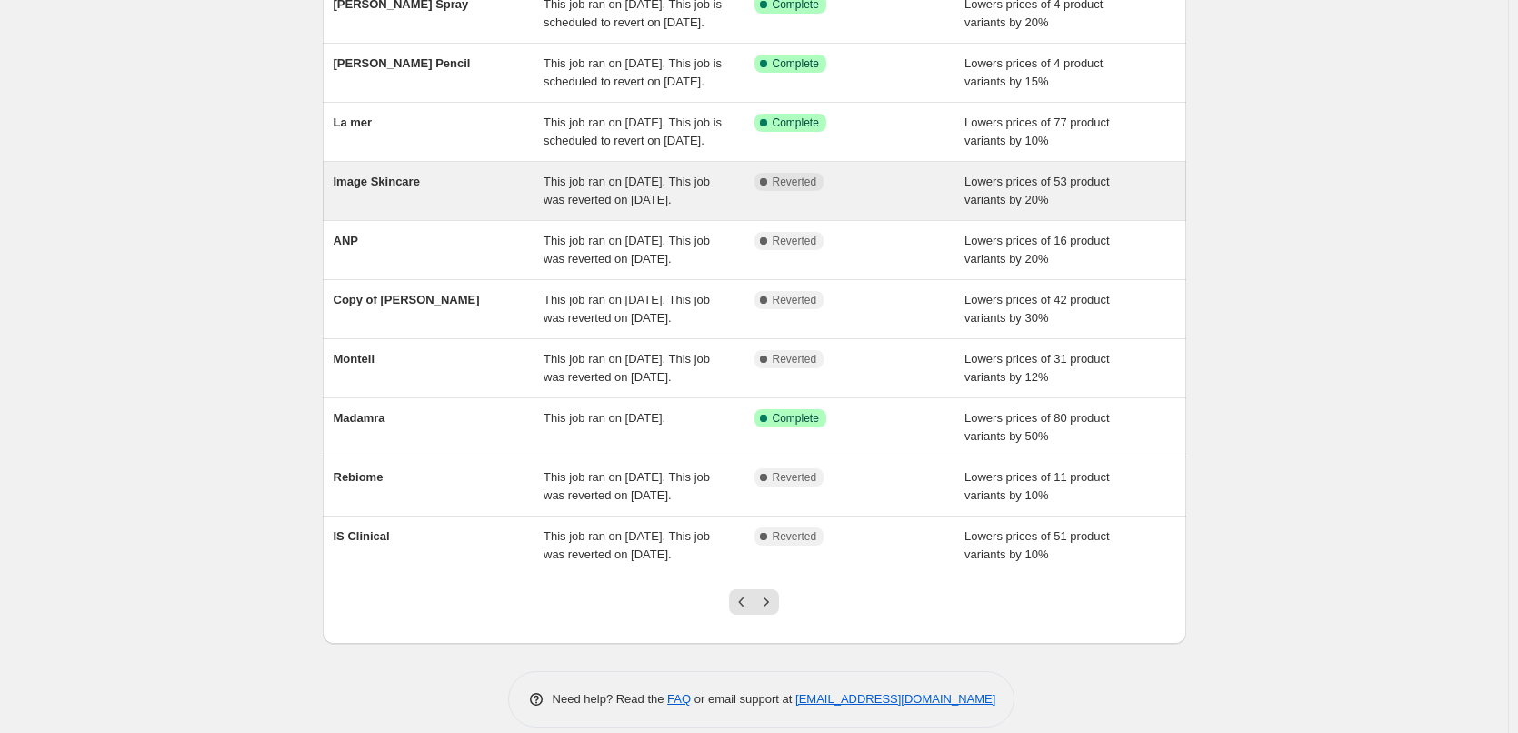
click at [400, 188] on span "Image Skincare" at bounding box center [377, 181] width 86 height 14
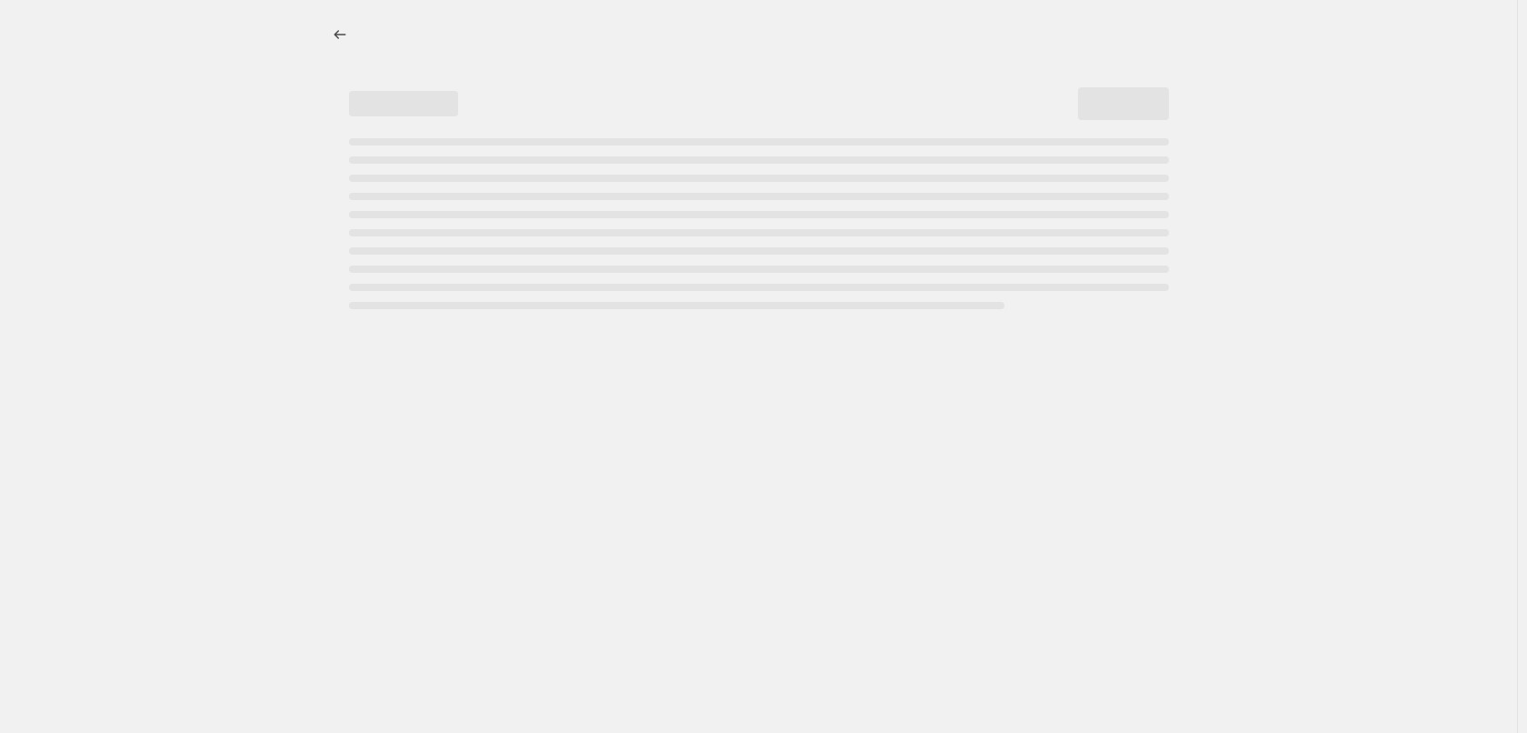
select select "percentage"
select select "remove"
select select "vendor"
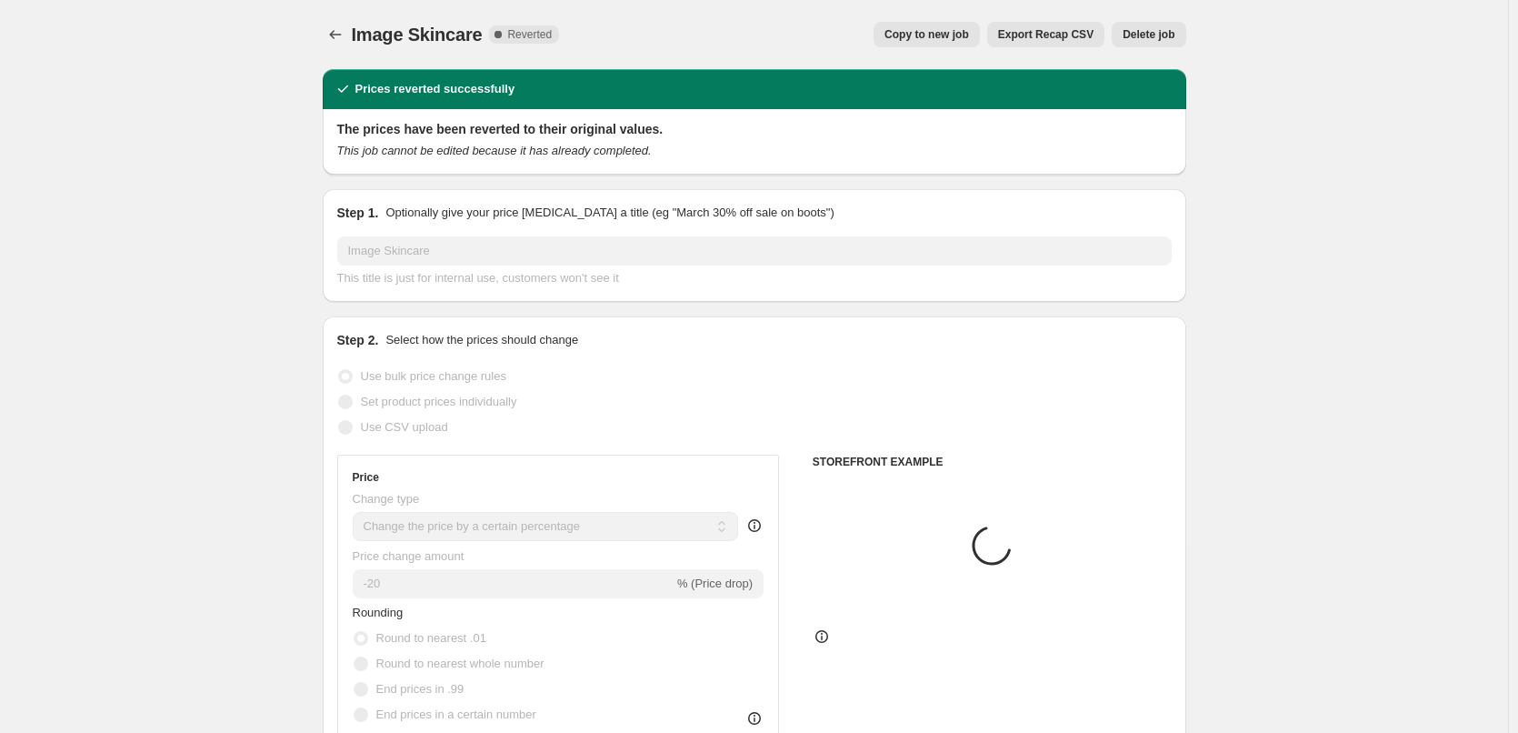
click at [1160, 39] on span "Delete job" at bounding box center [1148, 34] width 52 height 15
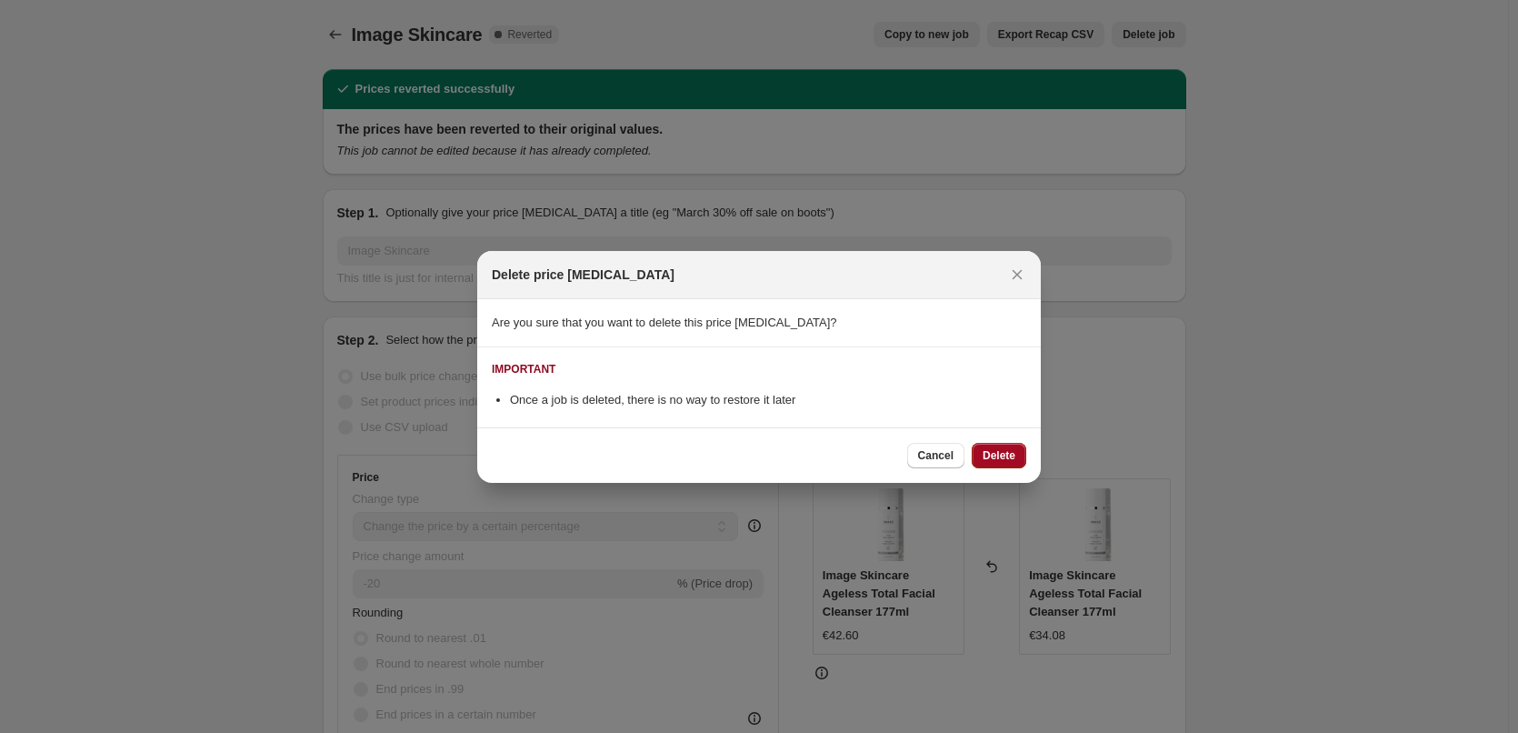
click at [1017, 463] on button "Delete" at bounding box center [999, 455] width 55 height 25
